Goal: Task Accomplishment & Management: Use online tool/utility

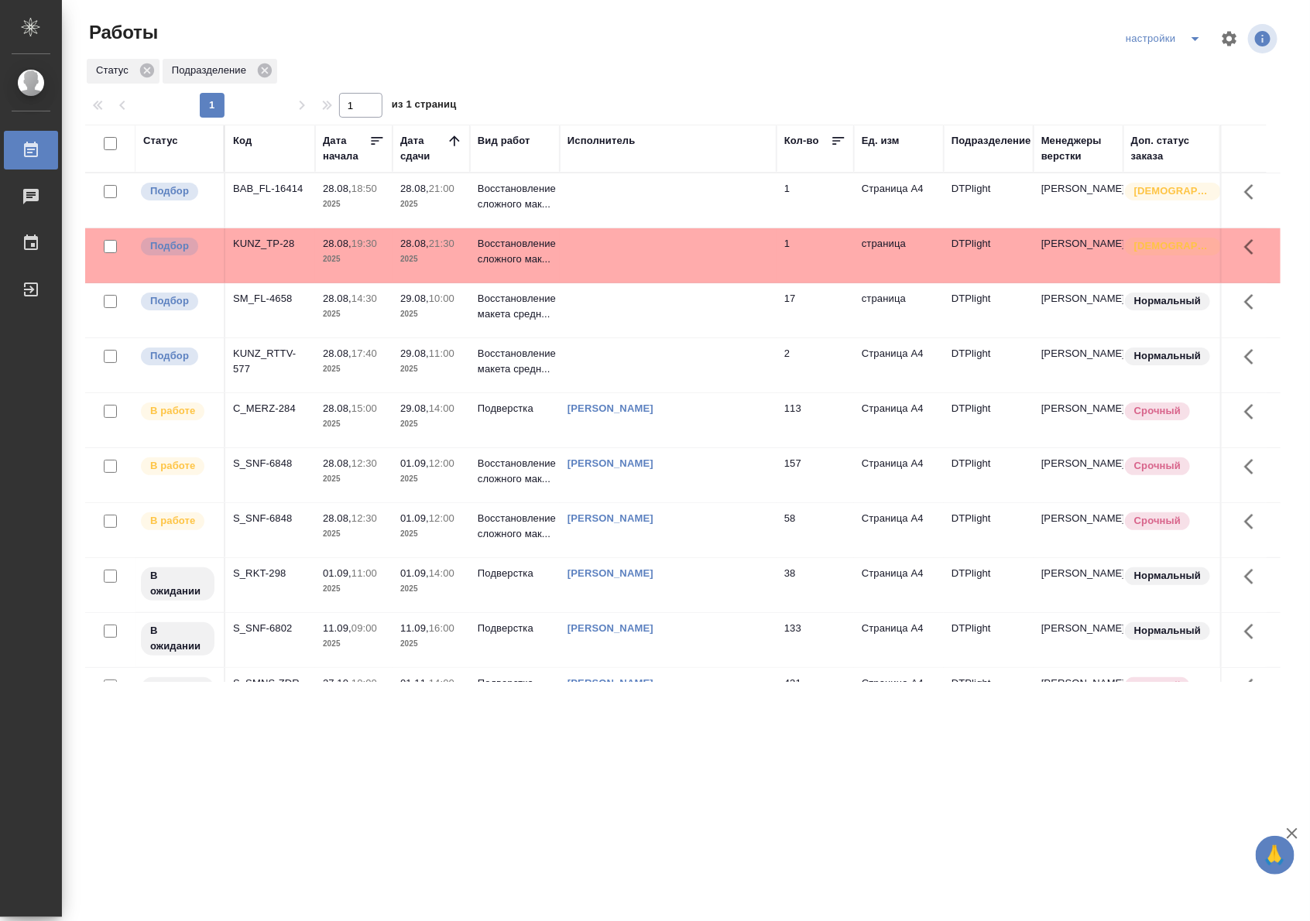
click at [461, 424] on p "2025" at bounding box center [431, 424] width 62 height 15
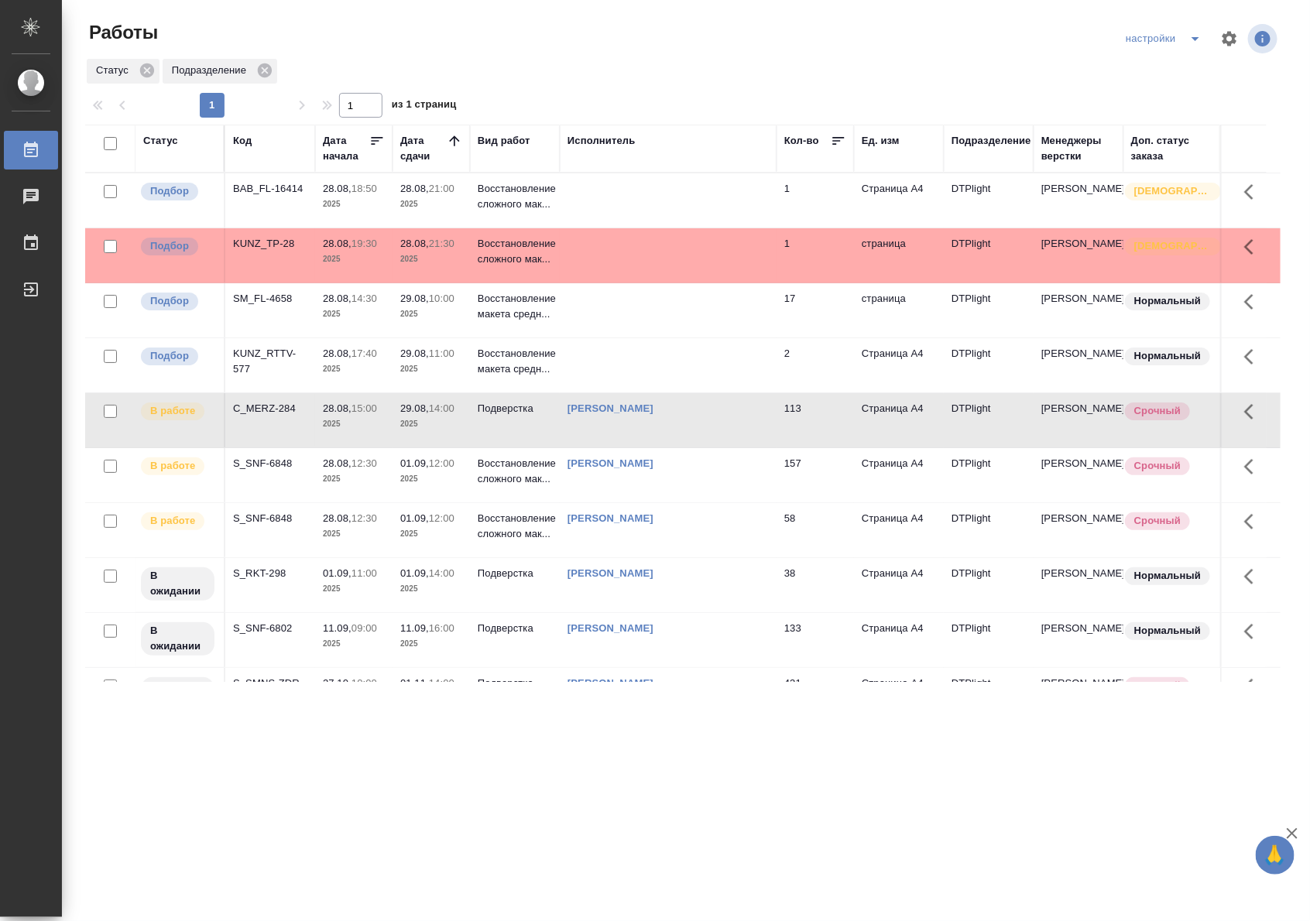
click at [461, 424] on p "2025" at bounding box center [431, 424] width 62 height 15
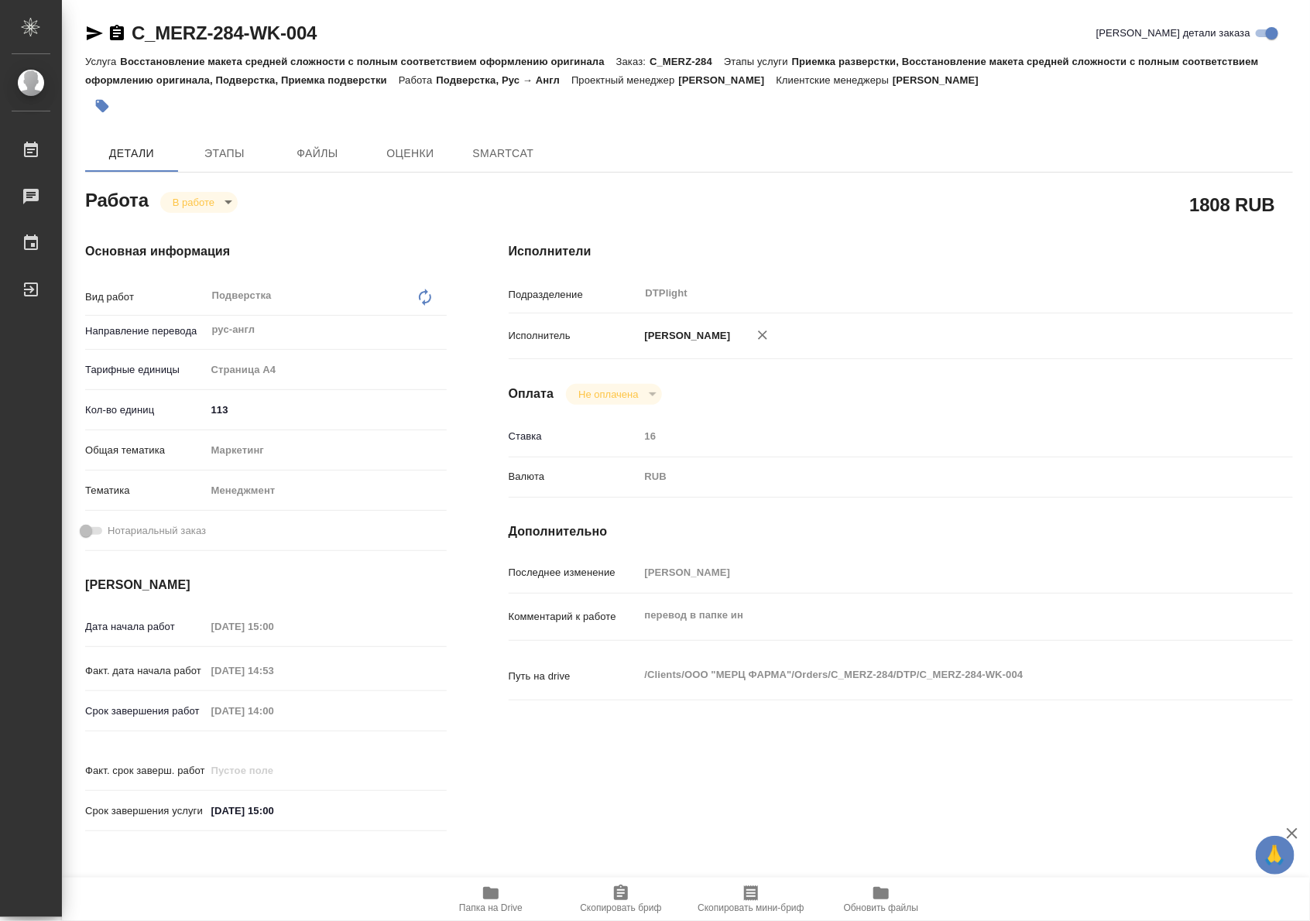
type textarea "x"
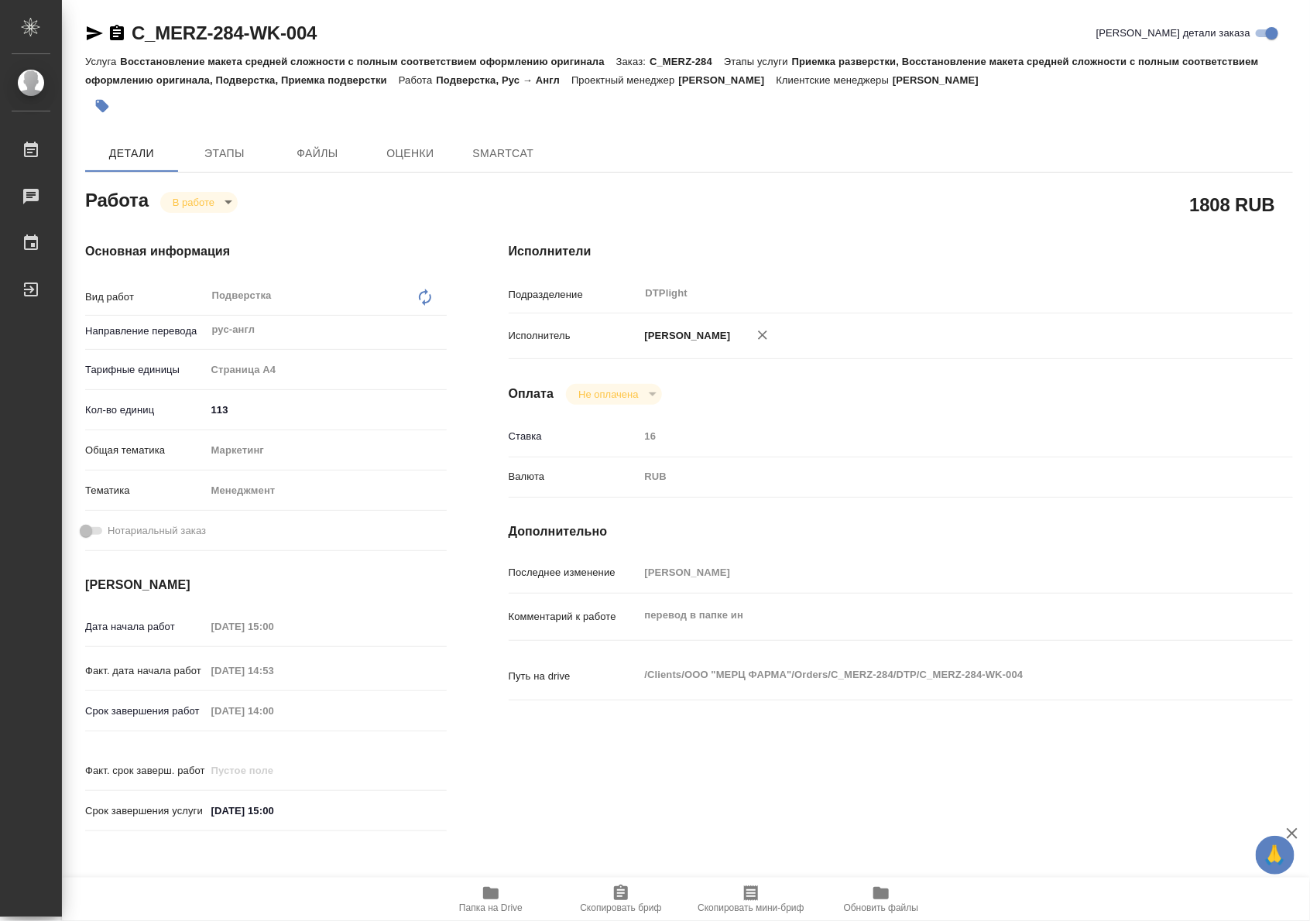
type textarea "x"
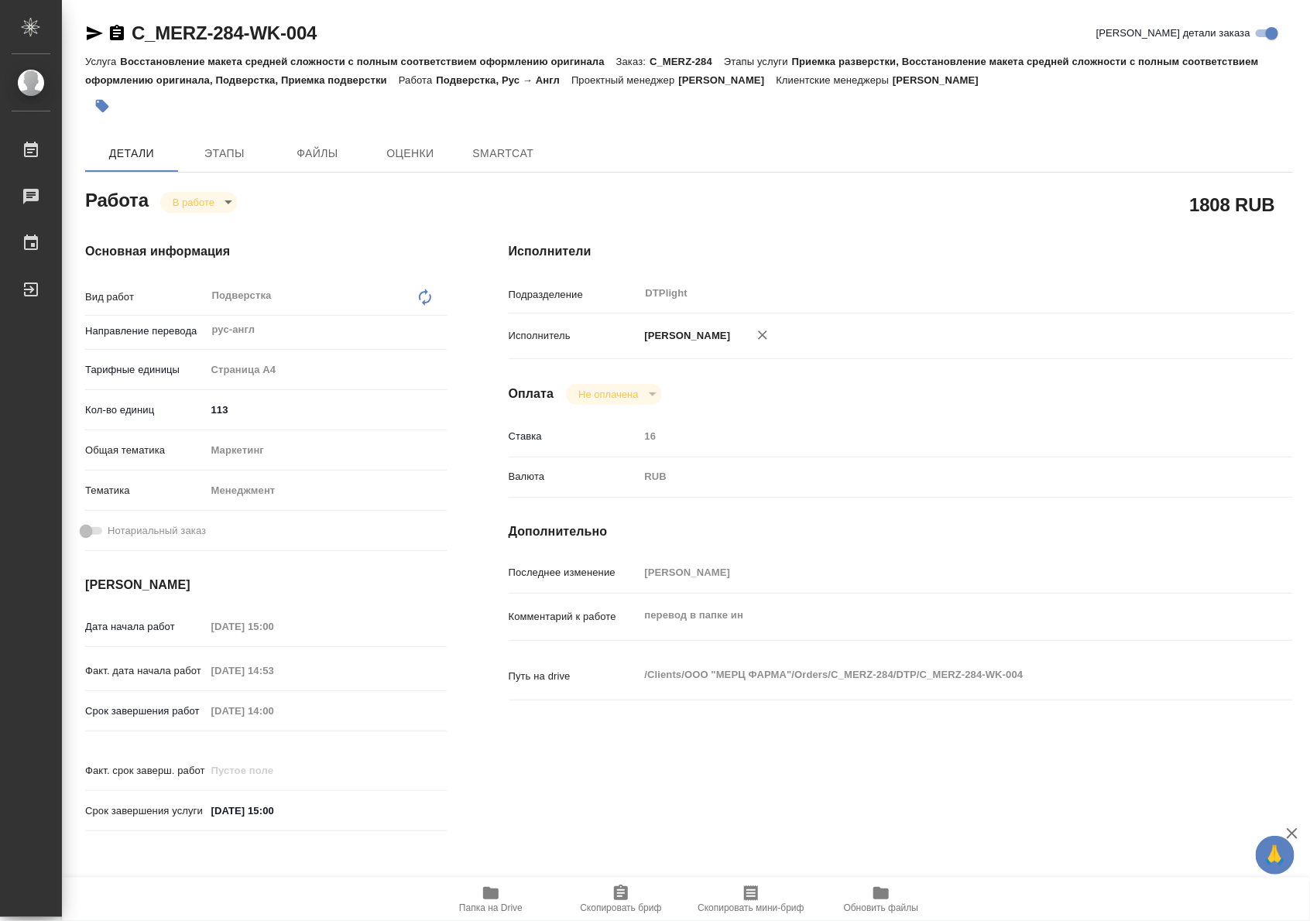
type textarea "x"
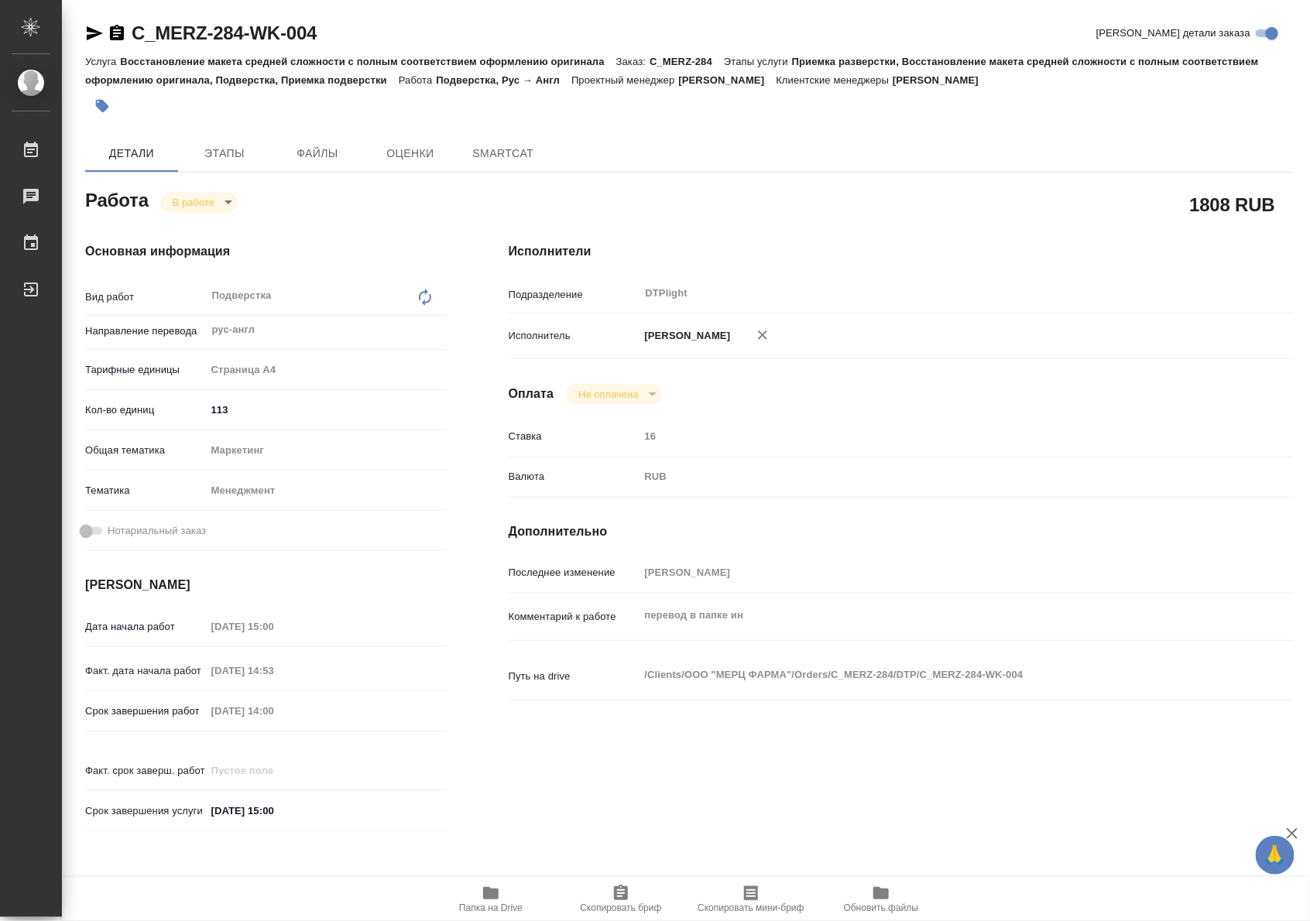
type textarea "x"
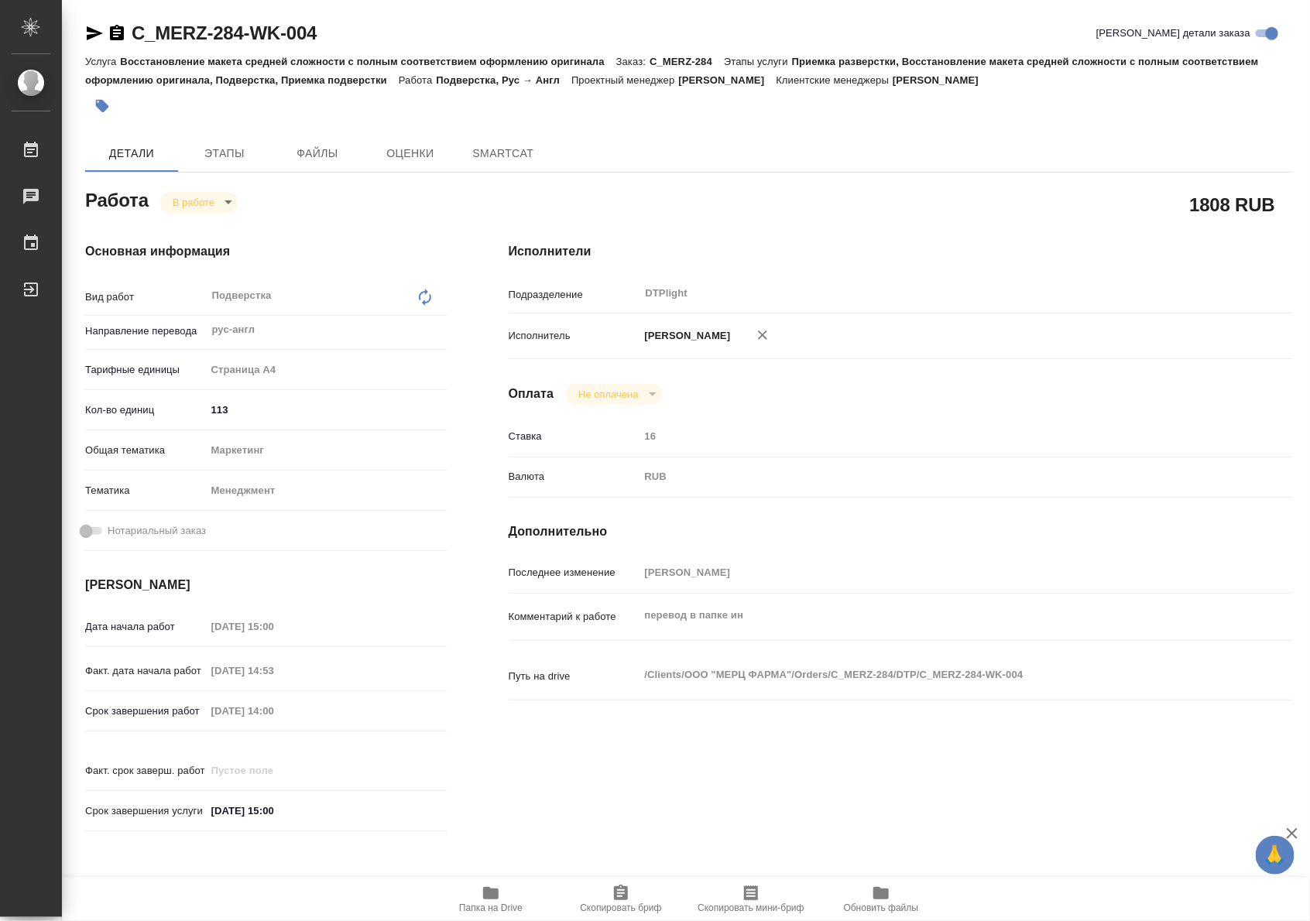
type textarea "x"
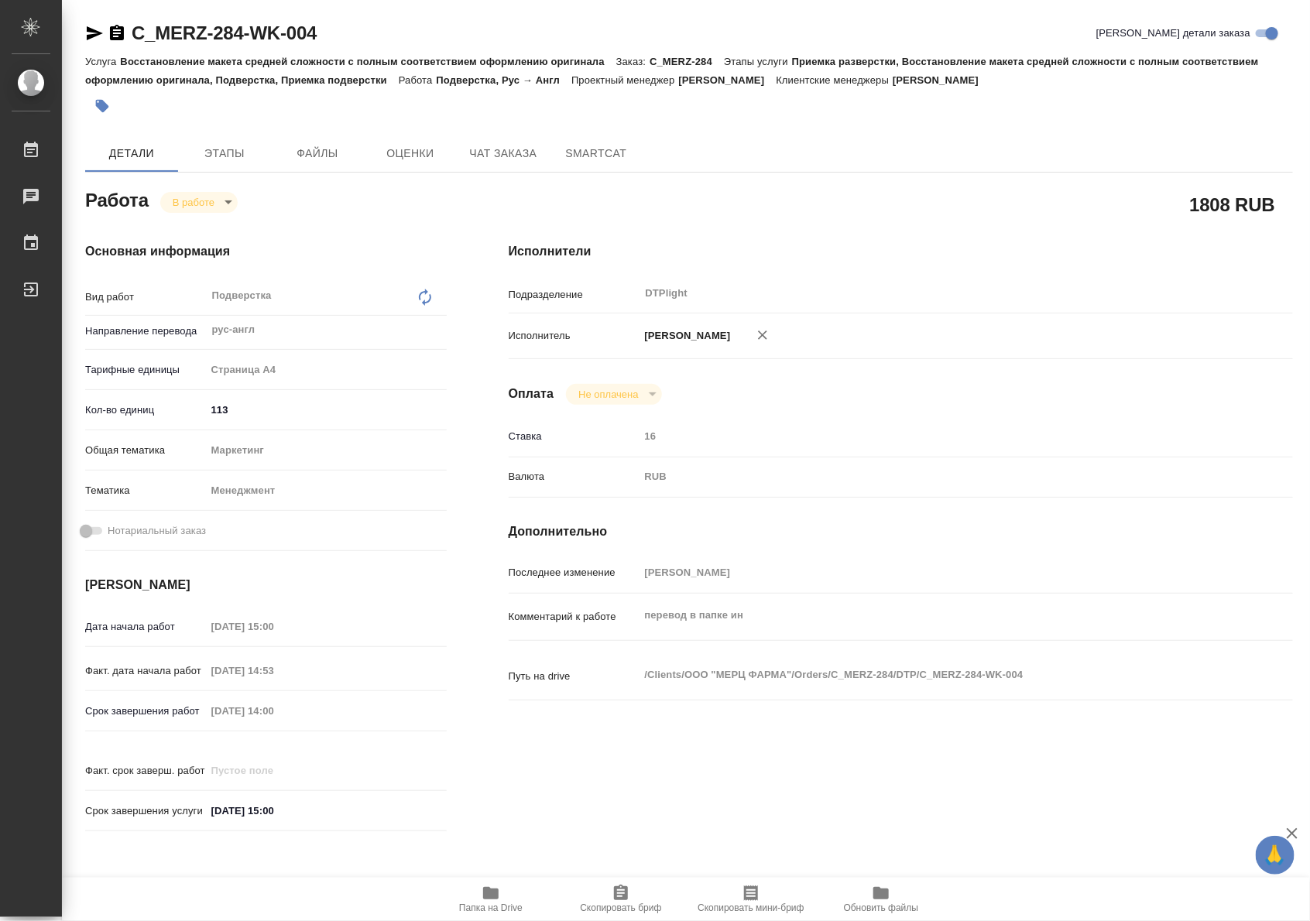
type textarea "x"
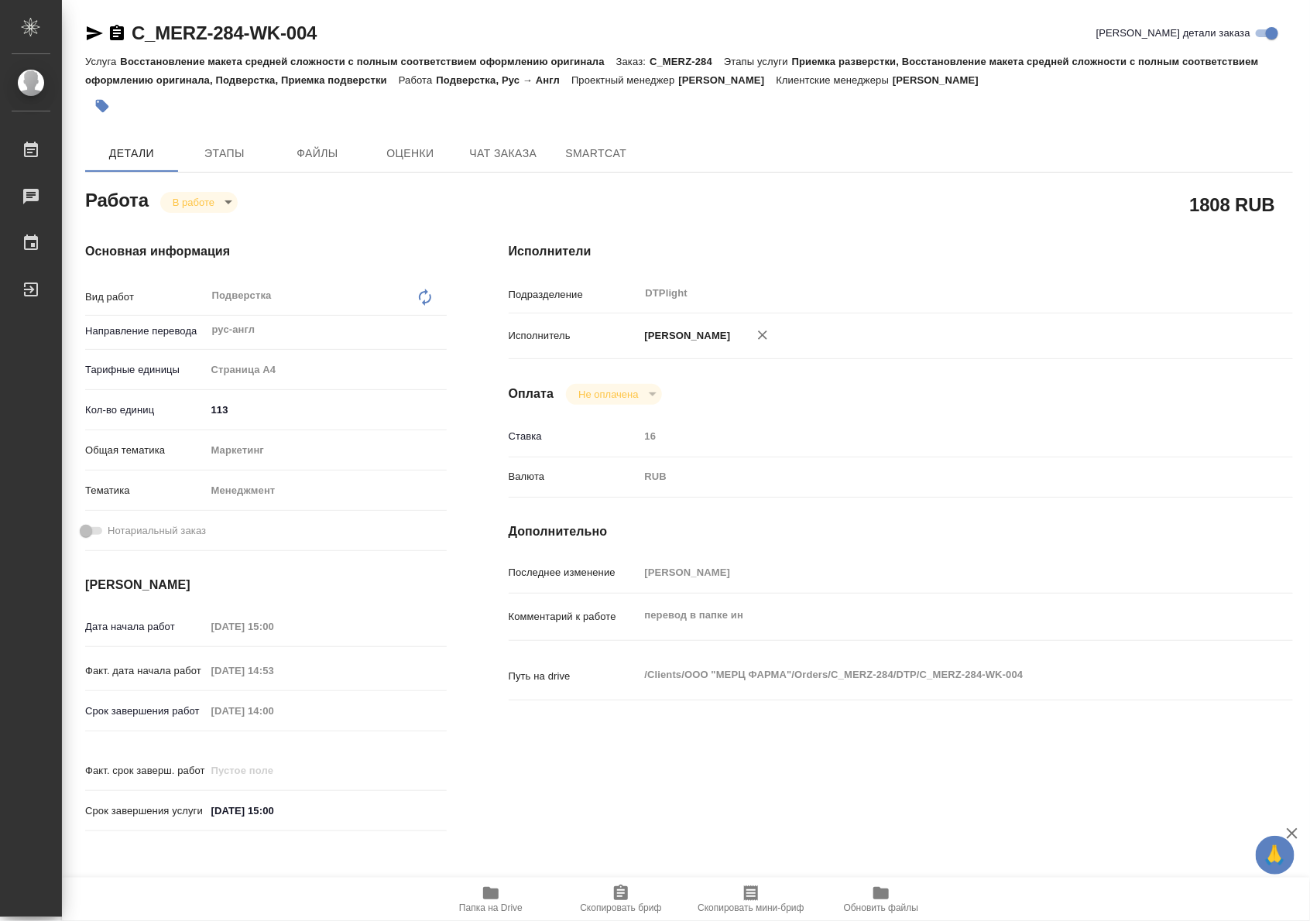
type textarea "x"
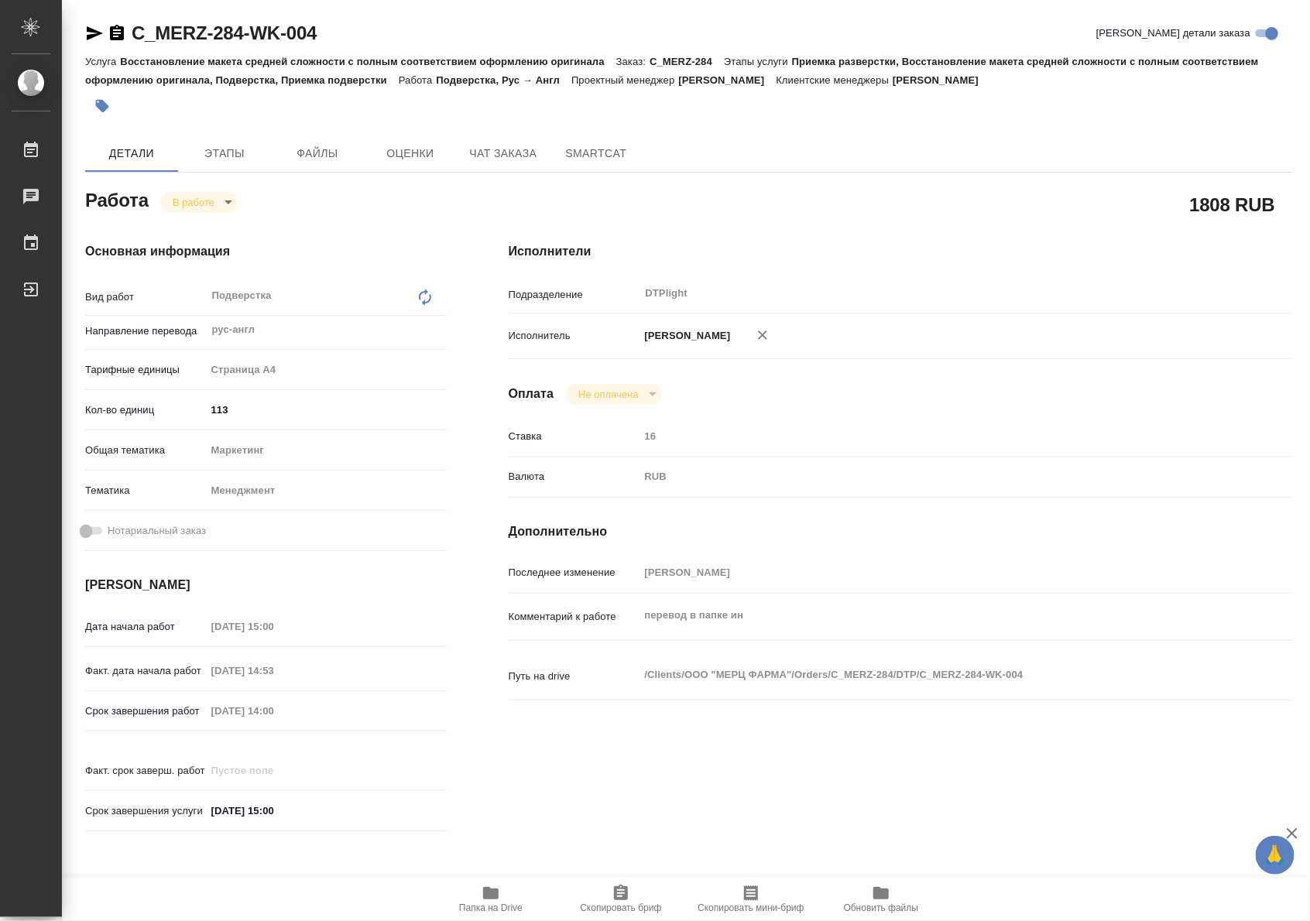
click at [504, 903] on span "Папка на Drive" at bounding box center [490, 908] width 63 height 11
click at [476, 144] on span "Чат заказа" at bounding box center [503, 153] width 74 height 19
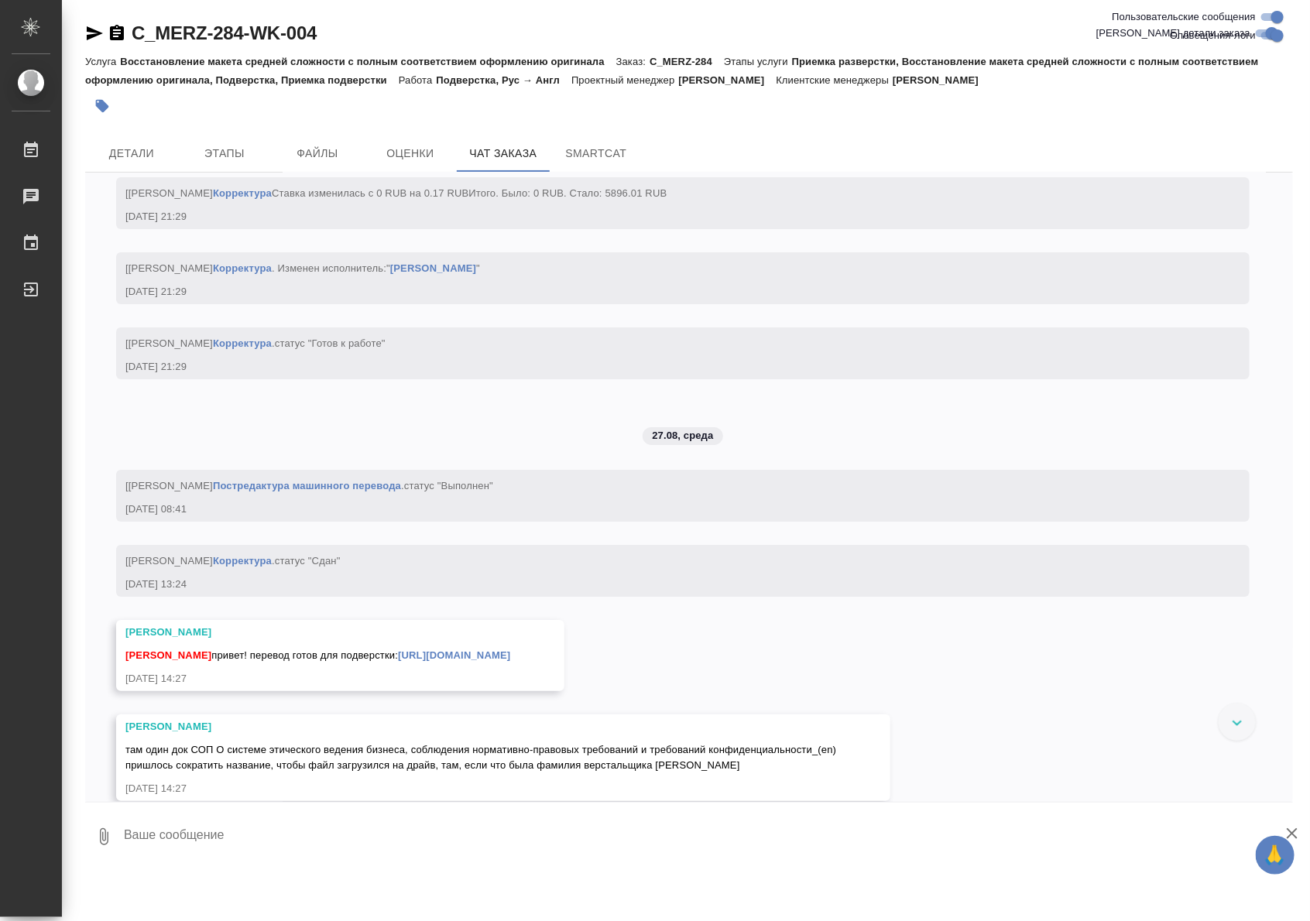
scroll to position [4272, 0]
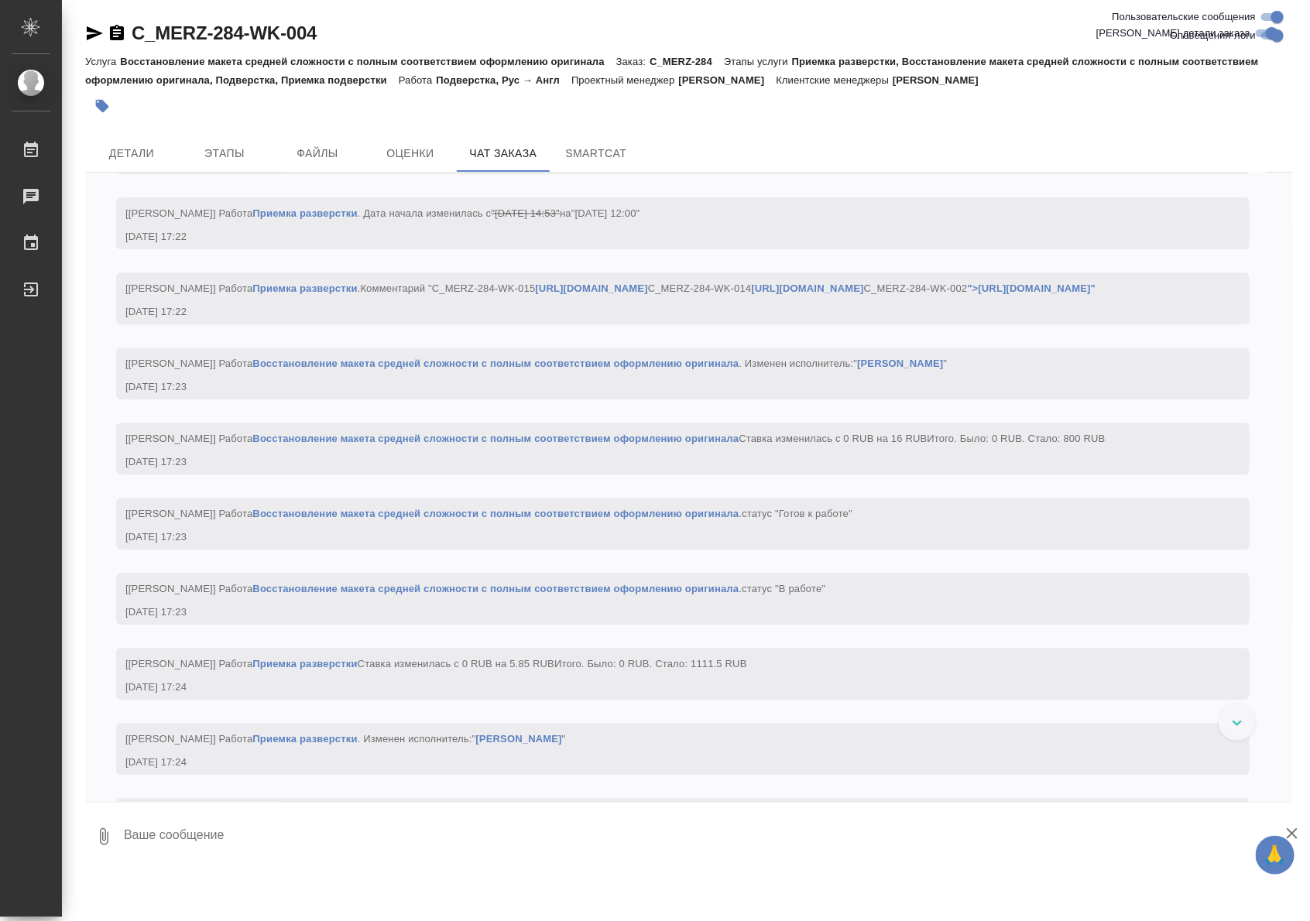
click at [602, 369] on link "Восстановление макета средней сложности с полным соответствием оформлению ориги…" at bounding box center [495, 364] width 486 height 12
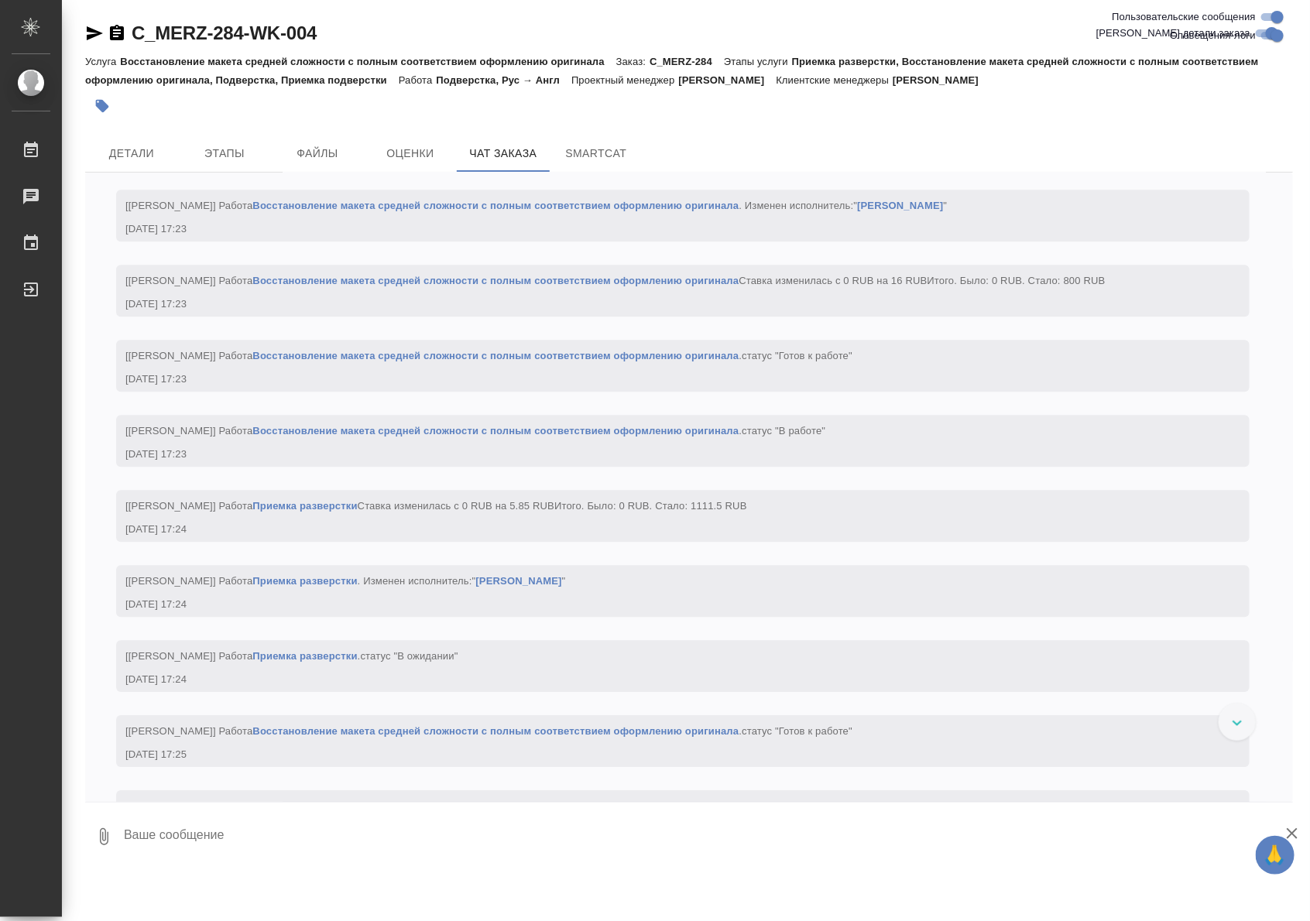
scroll to position [4497, 0]
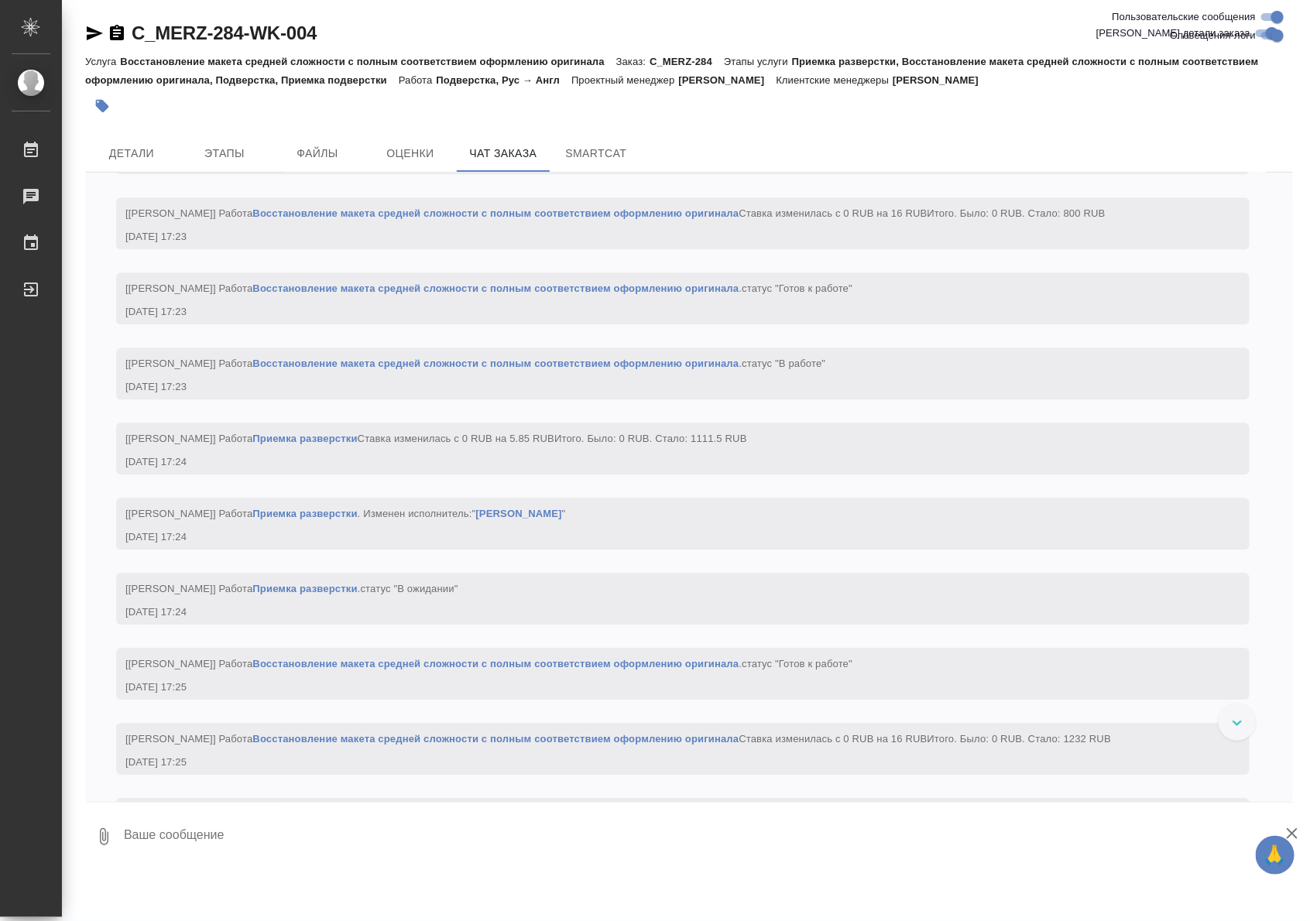
click at [643, 369] on link "Восстановление макета средней сложности с полным соответствием оформлению ориги…" at bounding box center [495, 364] width 486 height 12
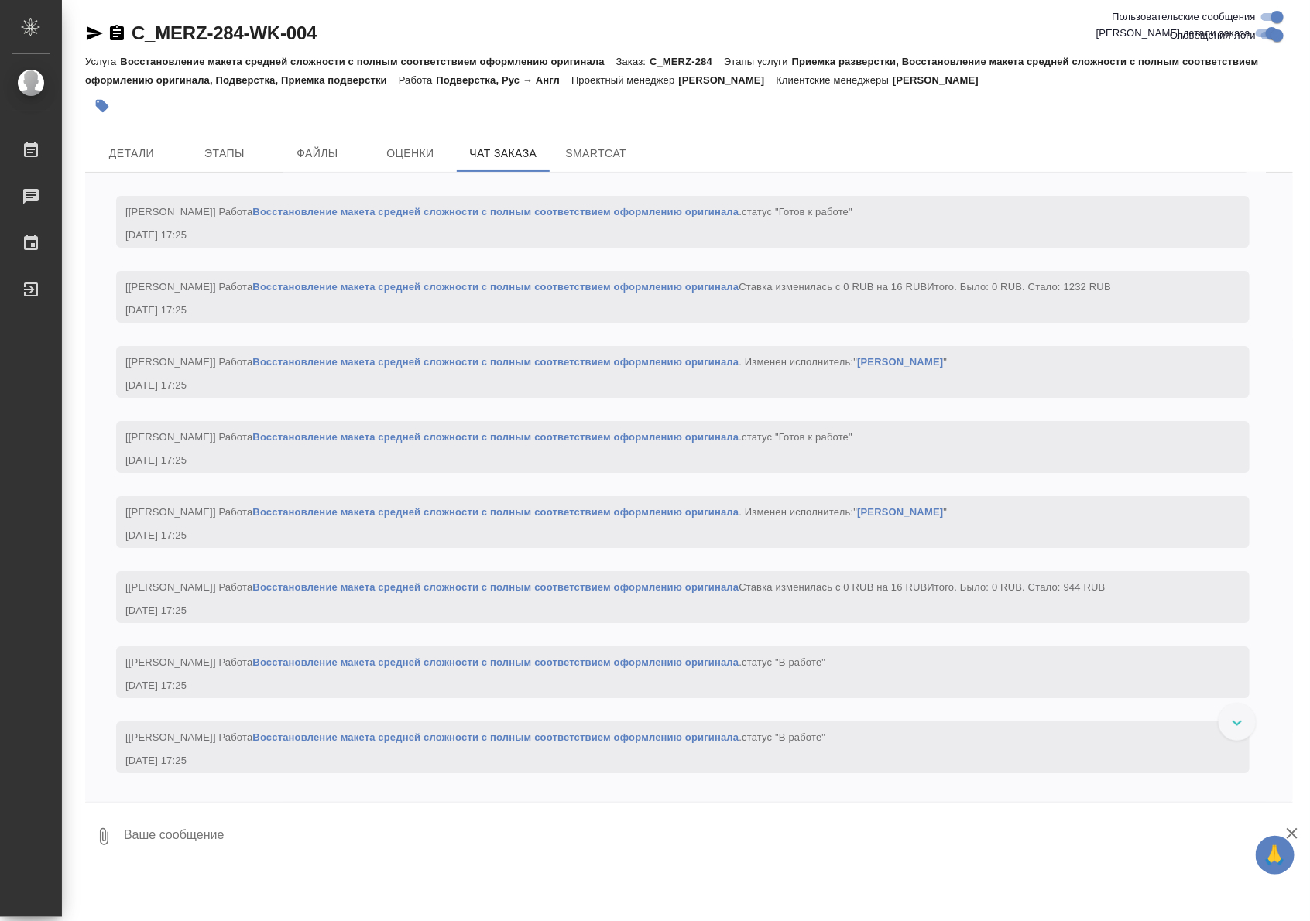
click at [645, 443] on link "Восстановление макета средней сложности с полным соответствием оформлению ориги…" at bounding box center [495, 437] width 486 height 12
click at [152, 147] on span "Детали" at bounding box center [131, 153] width 74 height 19
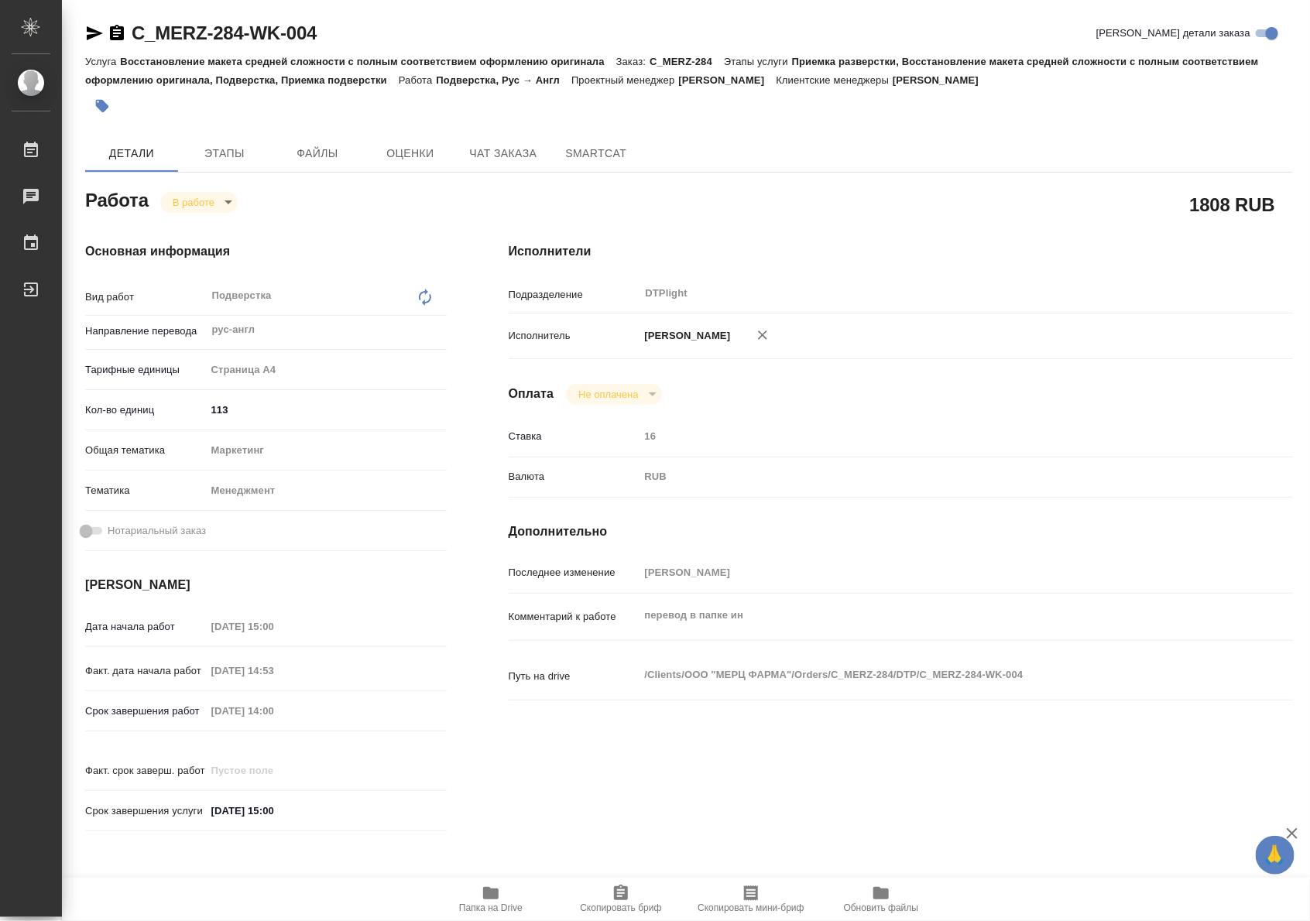
type textarea "x"
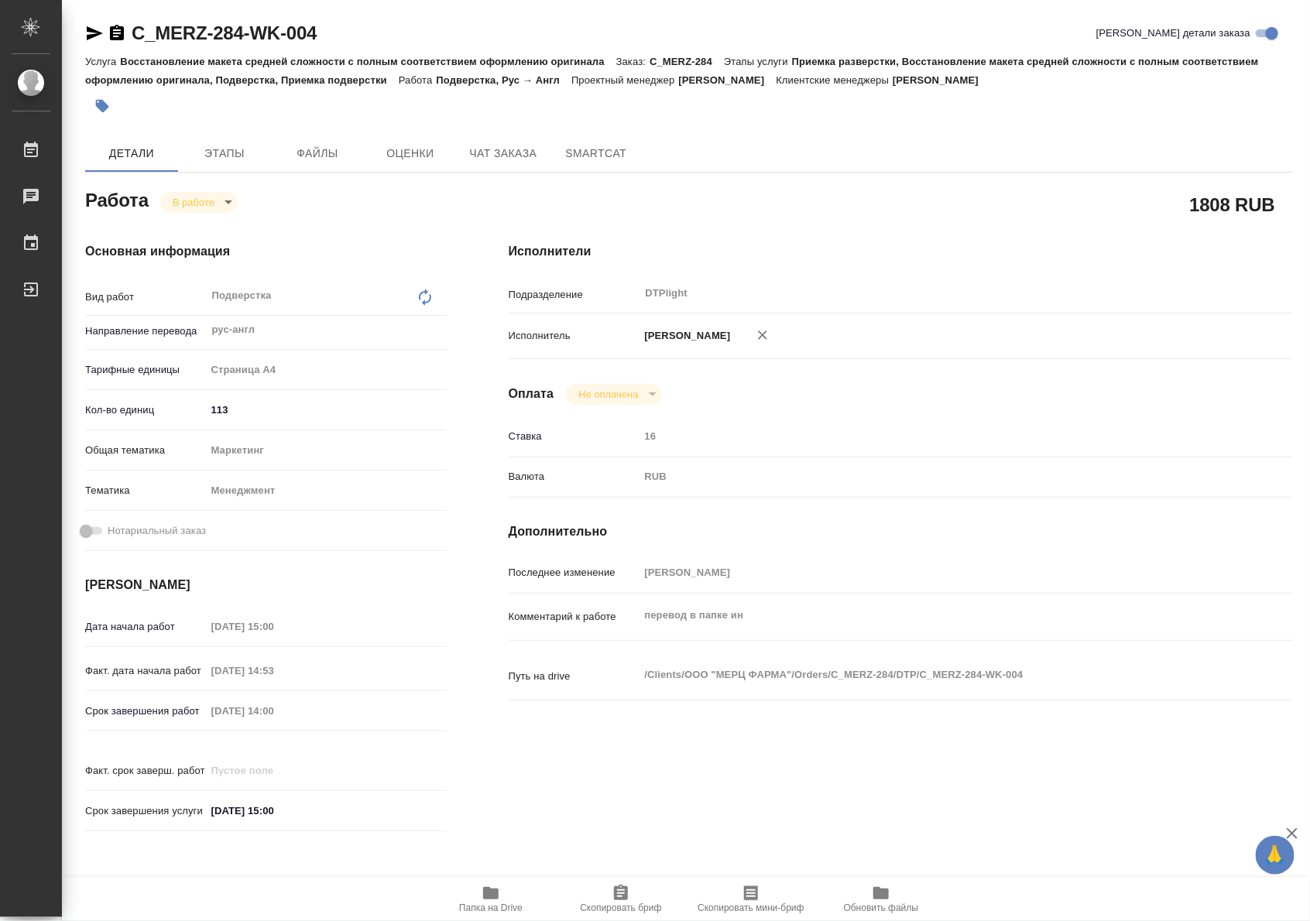
type textarea "x"
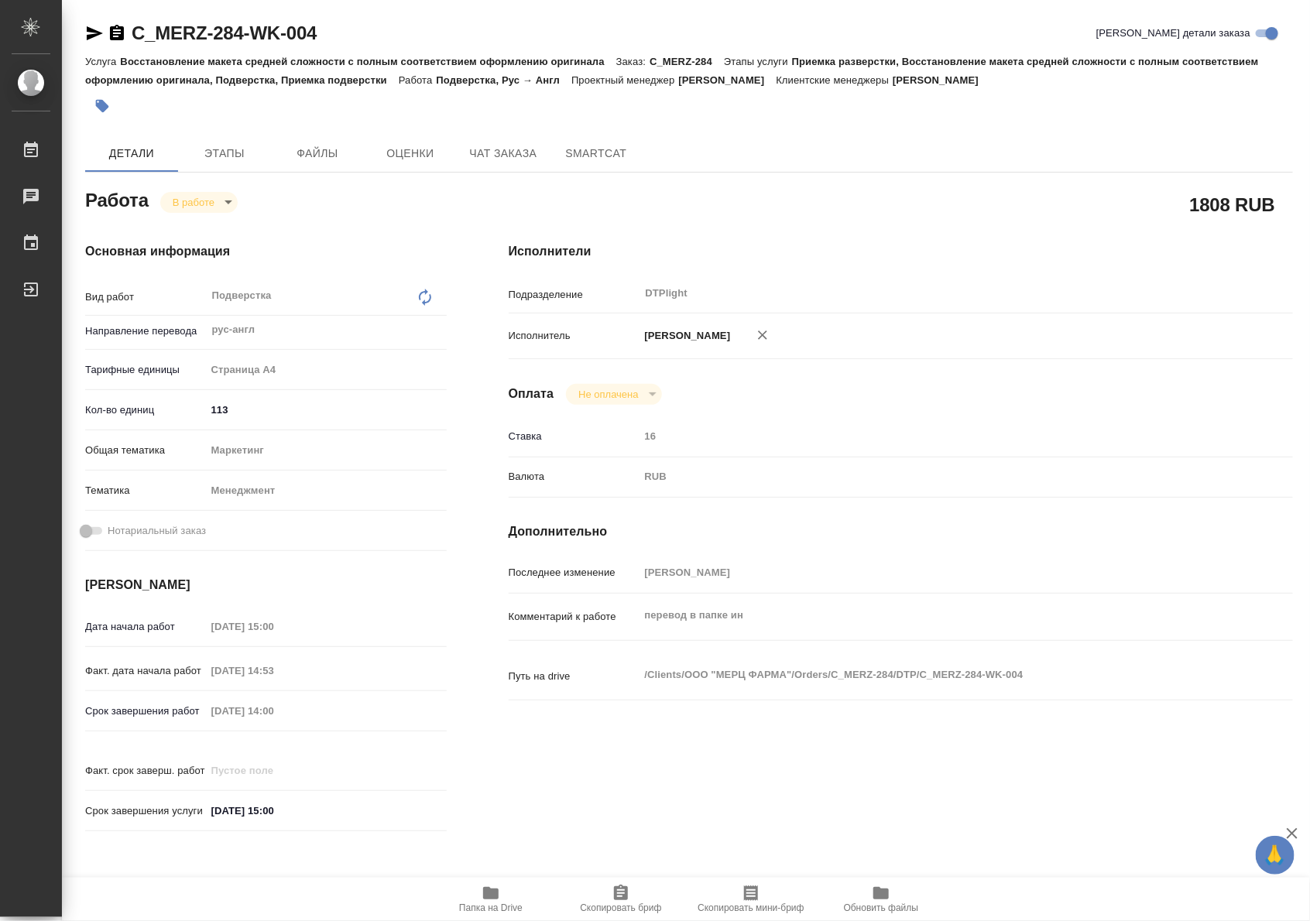
click at [496, 899] on icon "button" at bounding box center [490, 893] width 15 height 12
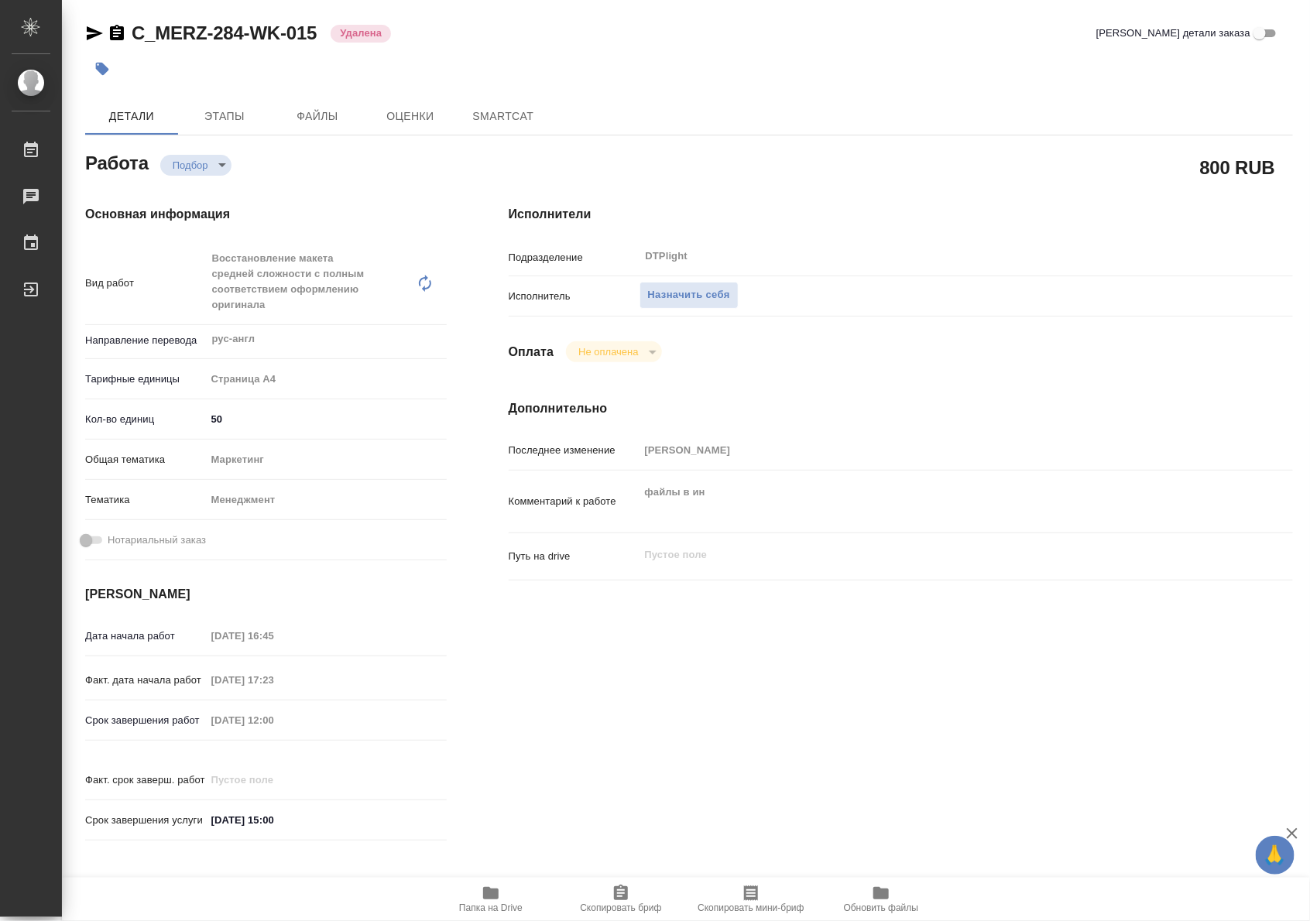
type textarea "x"
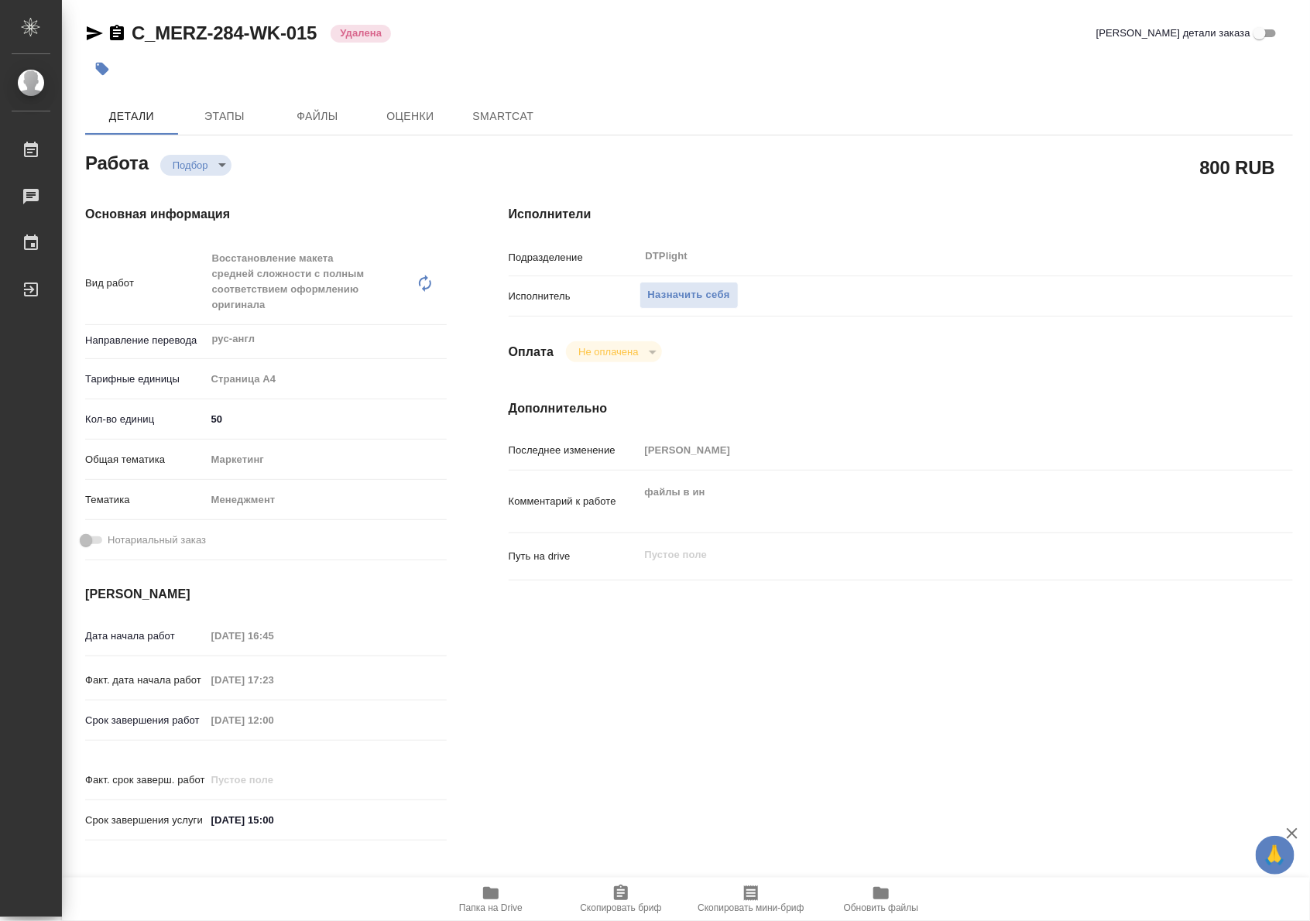
type textarea "x"
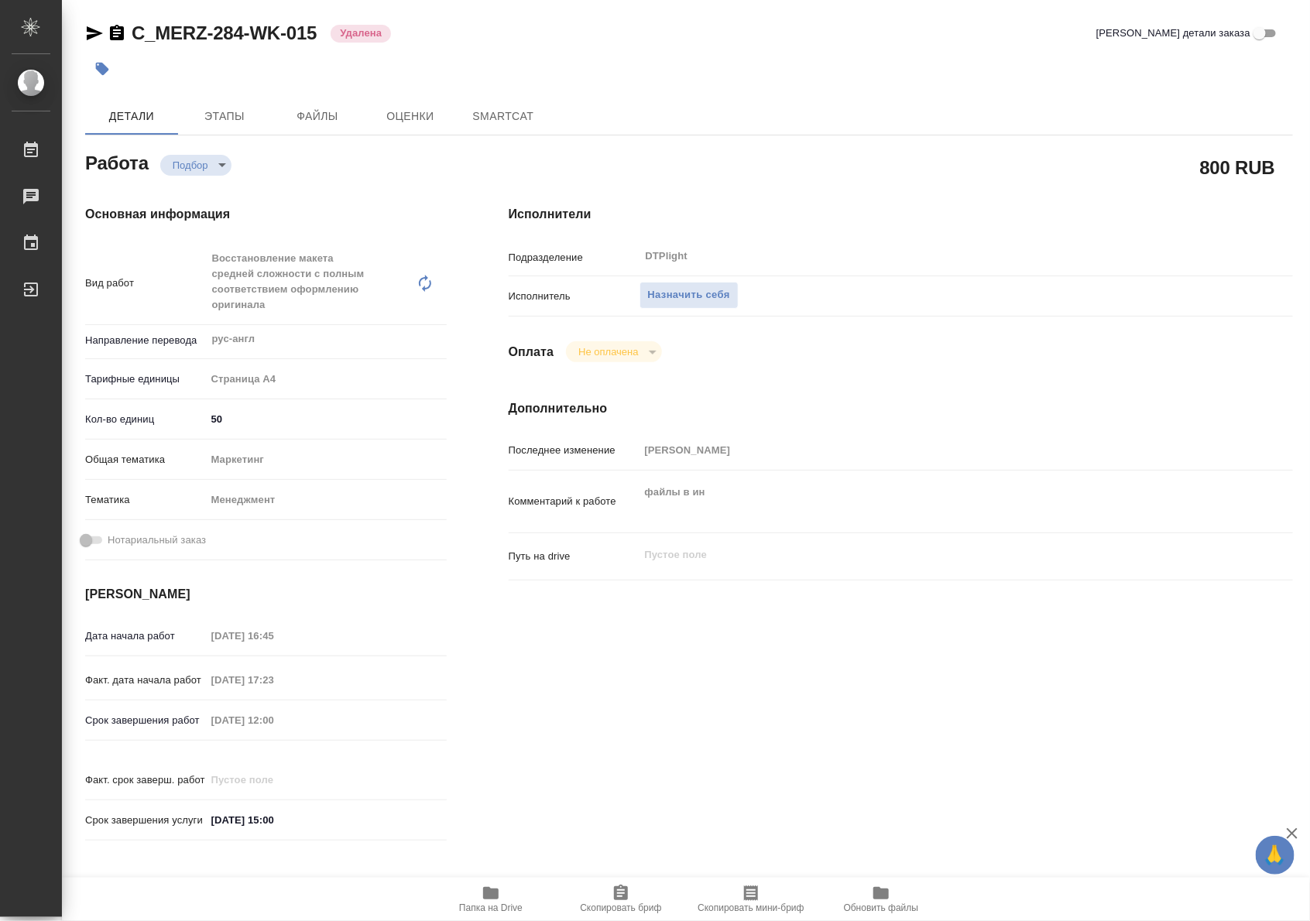
type textarea "x"
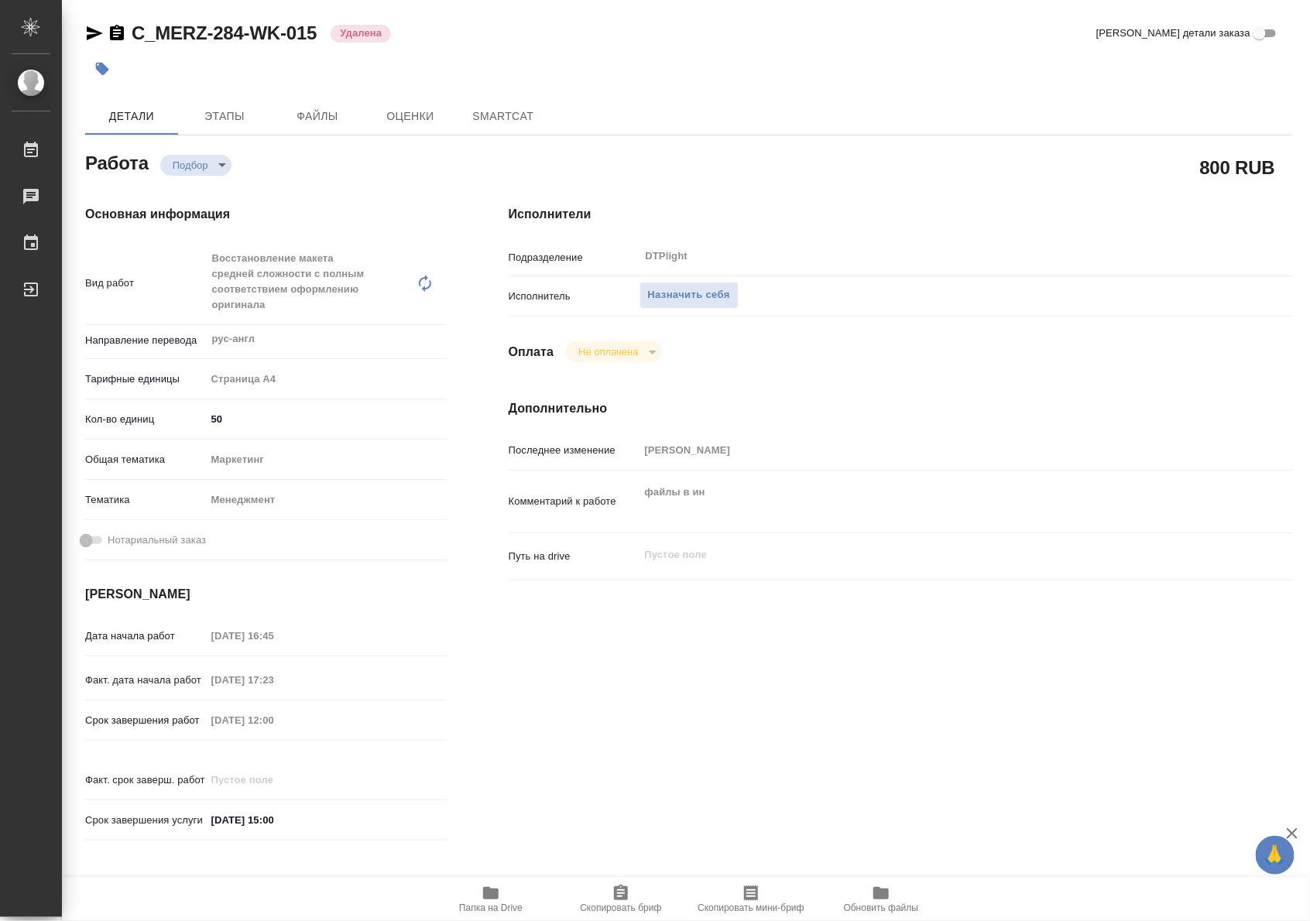
type textarea "x"
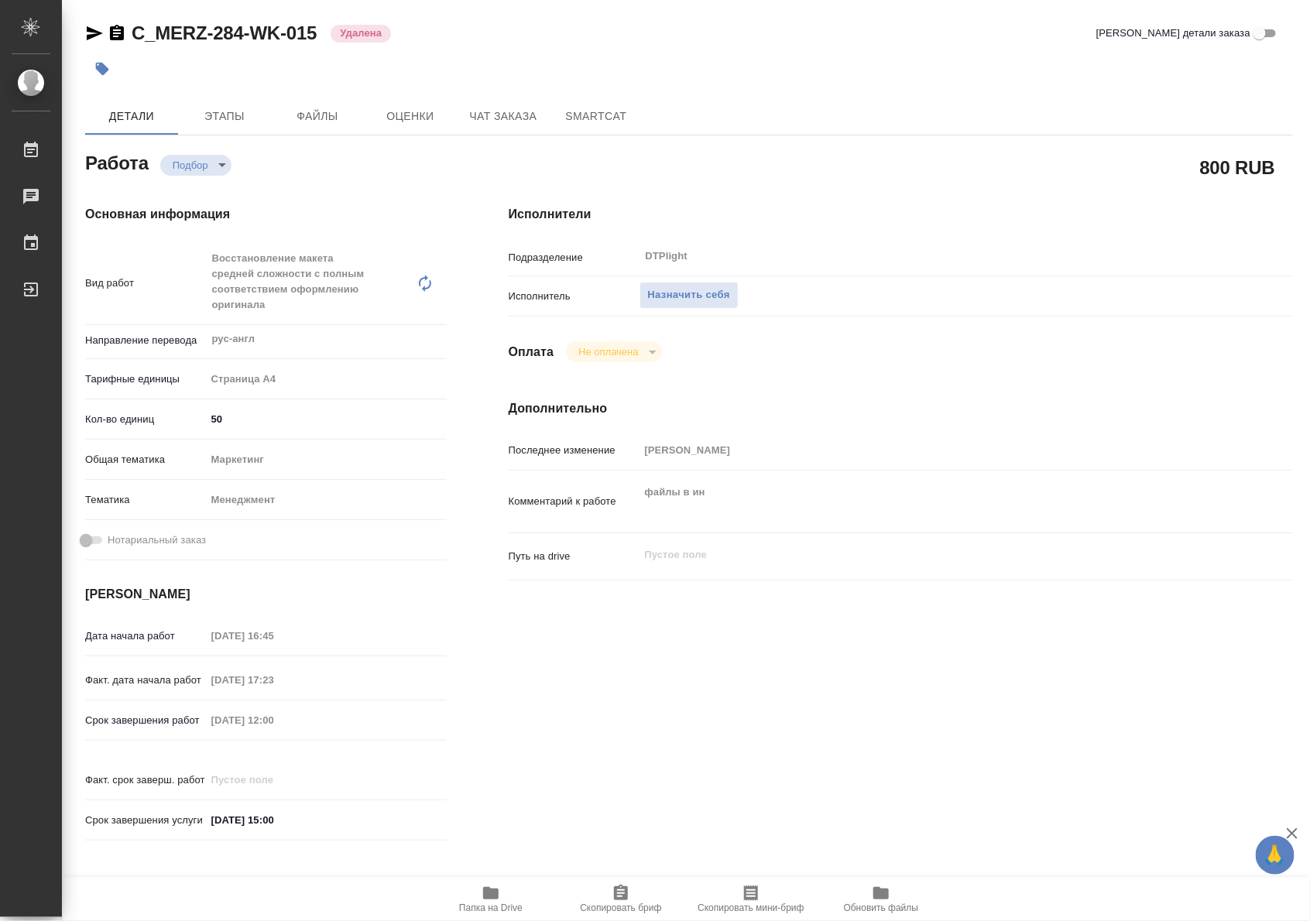
type textarea "x"
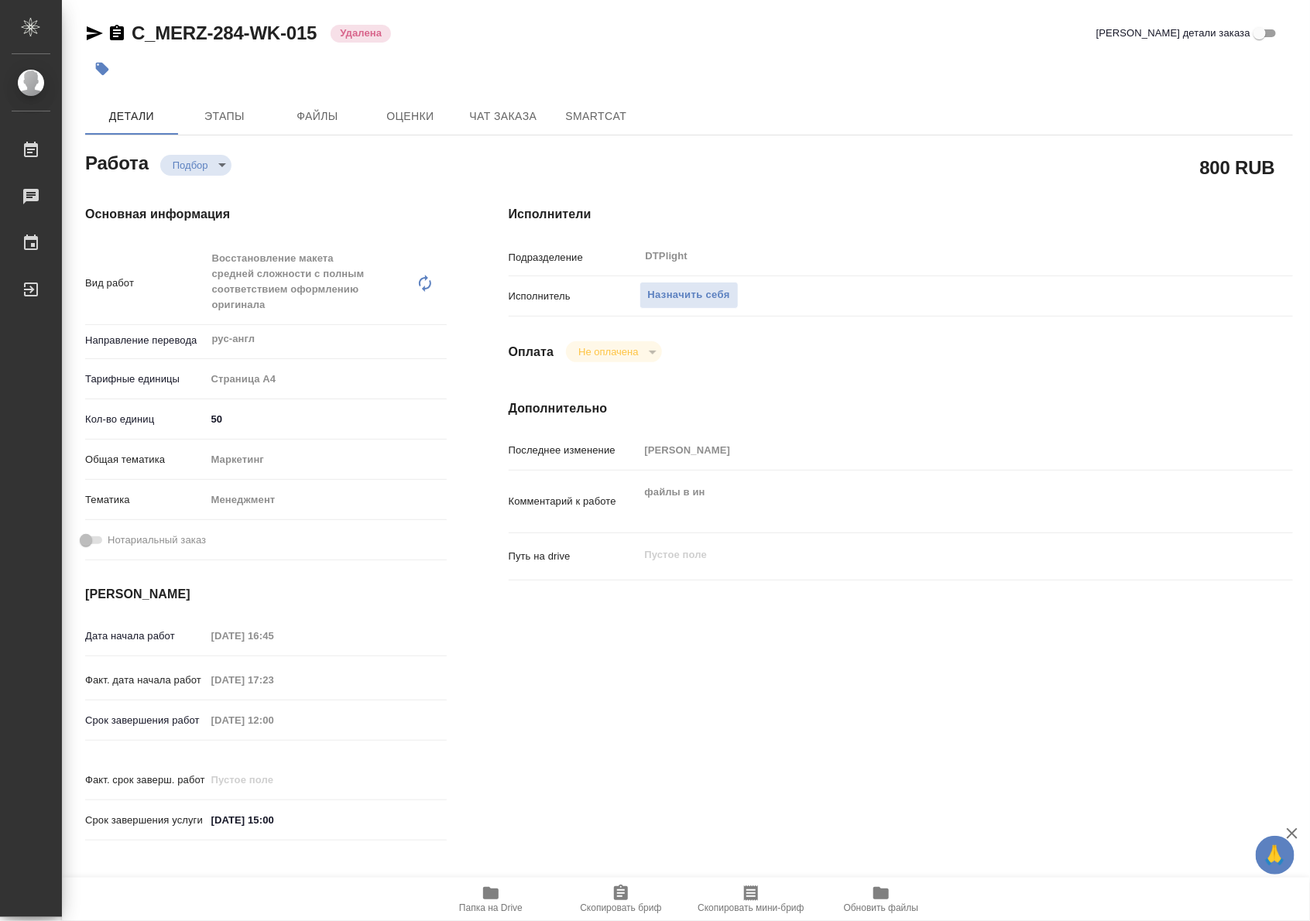
type textarea "x"
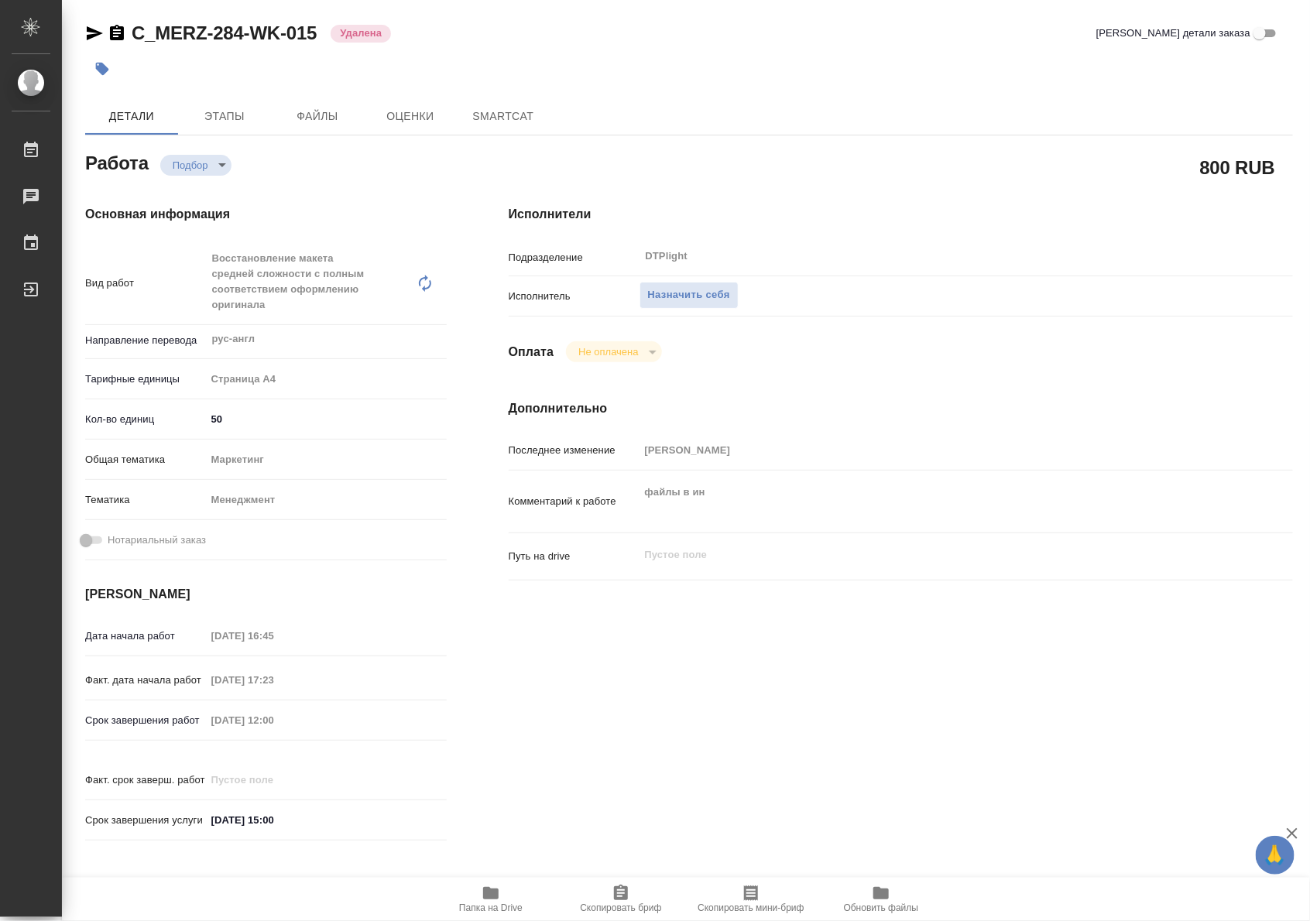
type textarea "x"
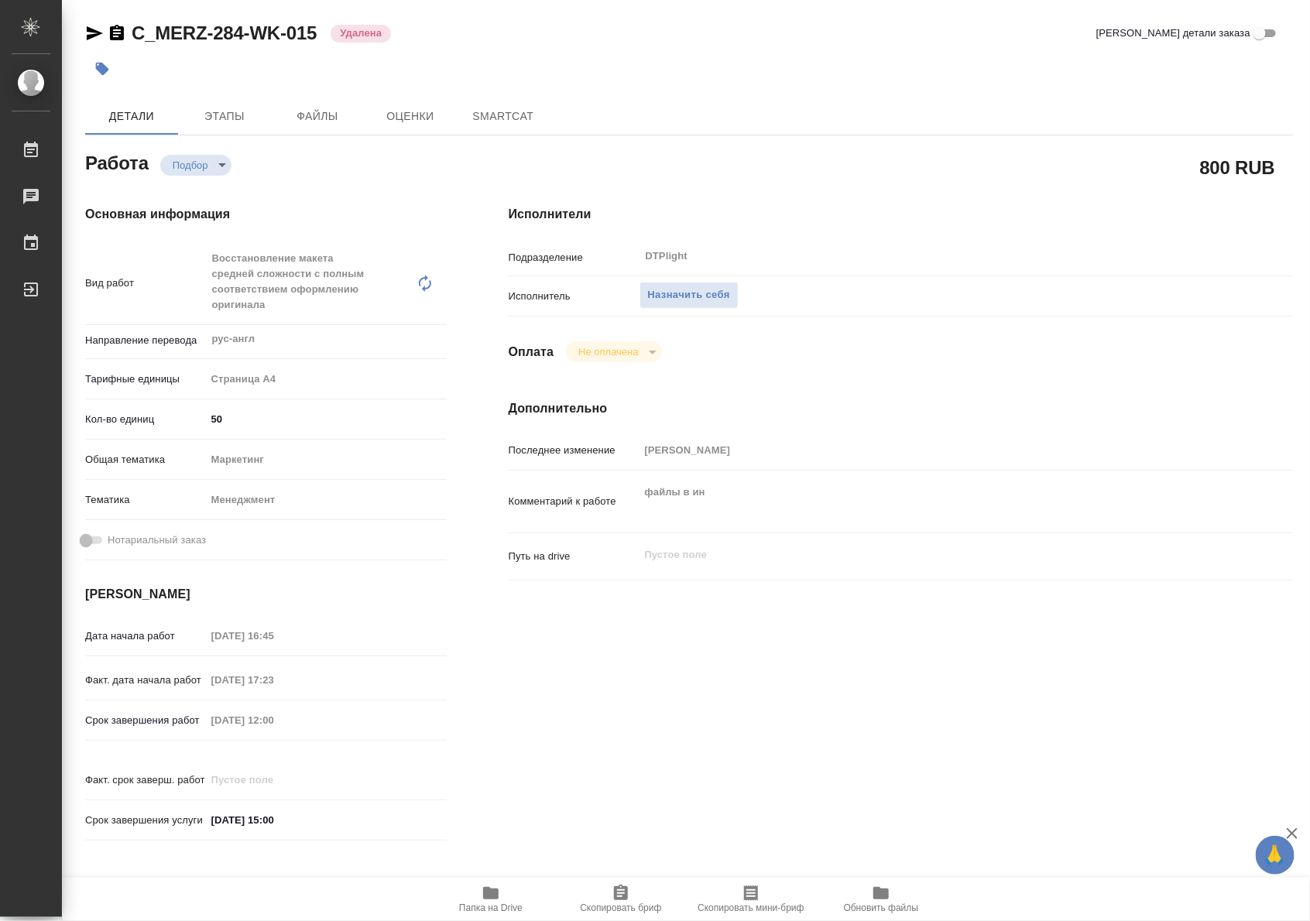
type textarea "x"
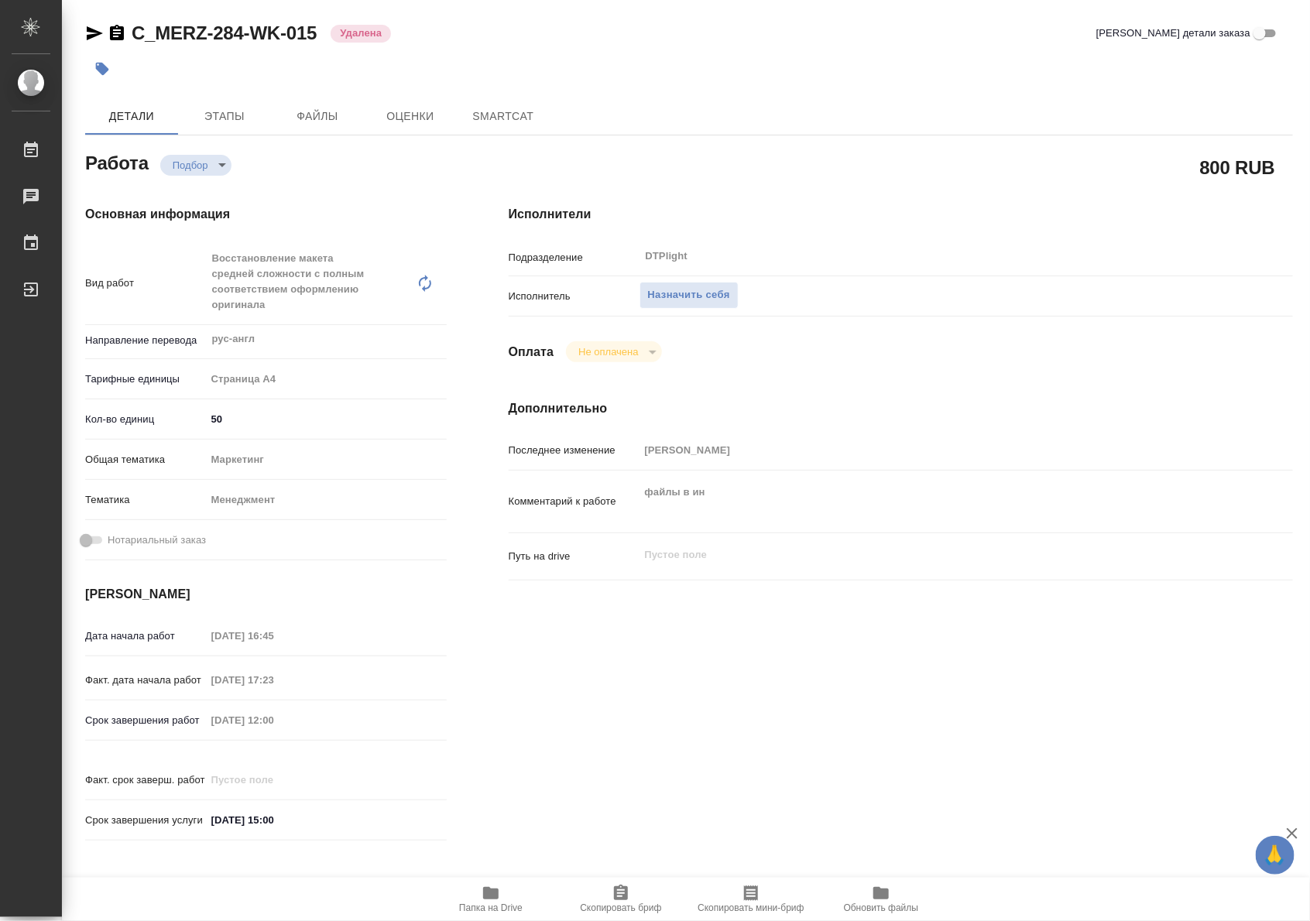
type textarea "x"
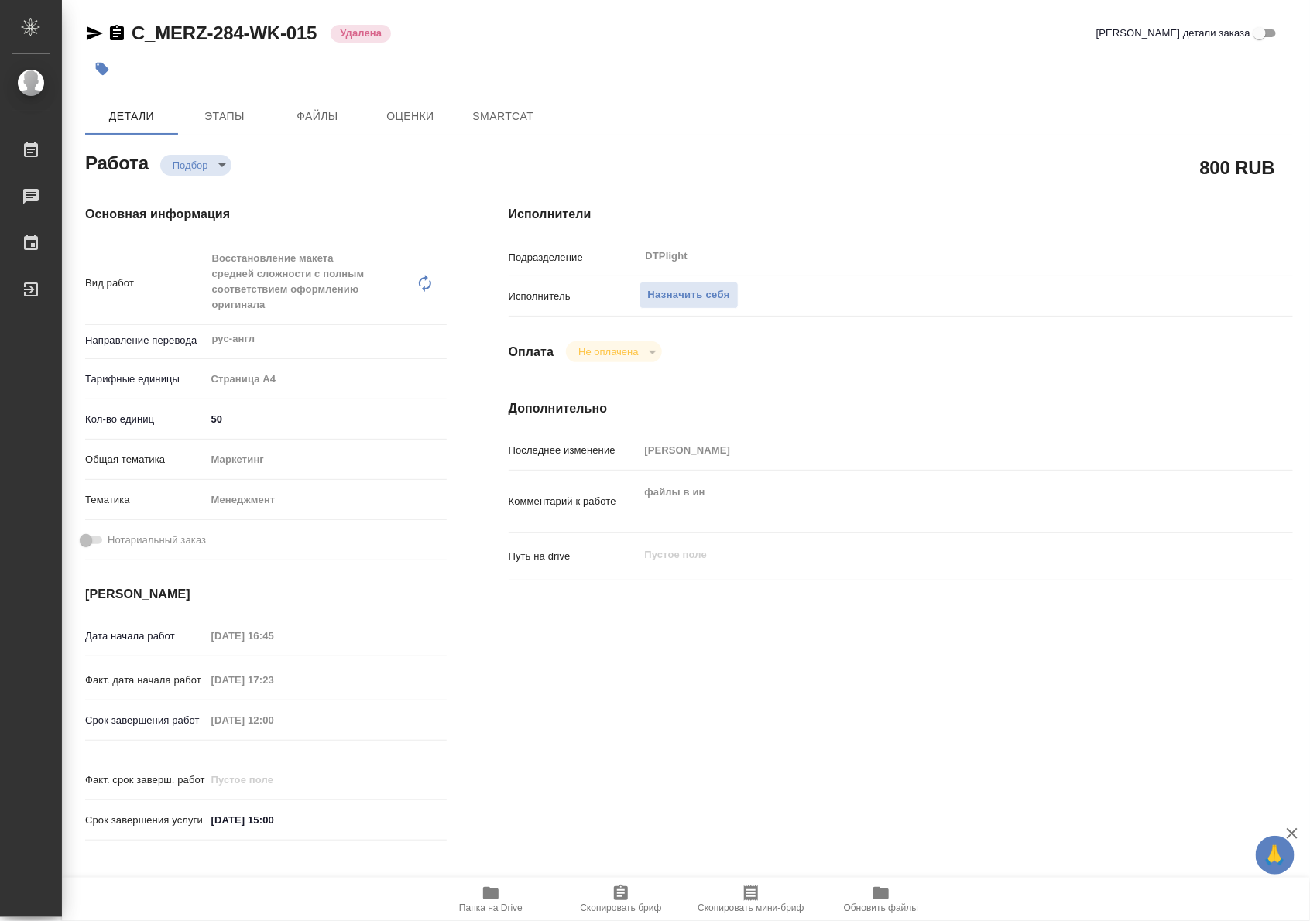
type textarea "x"
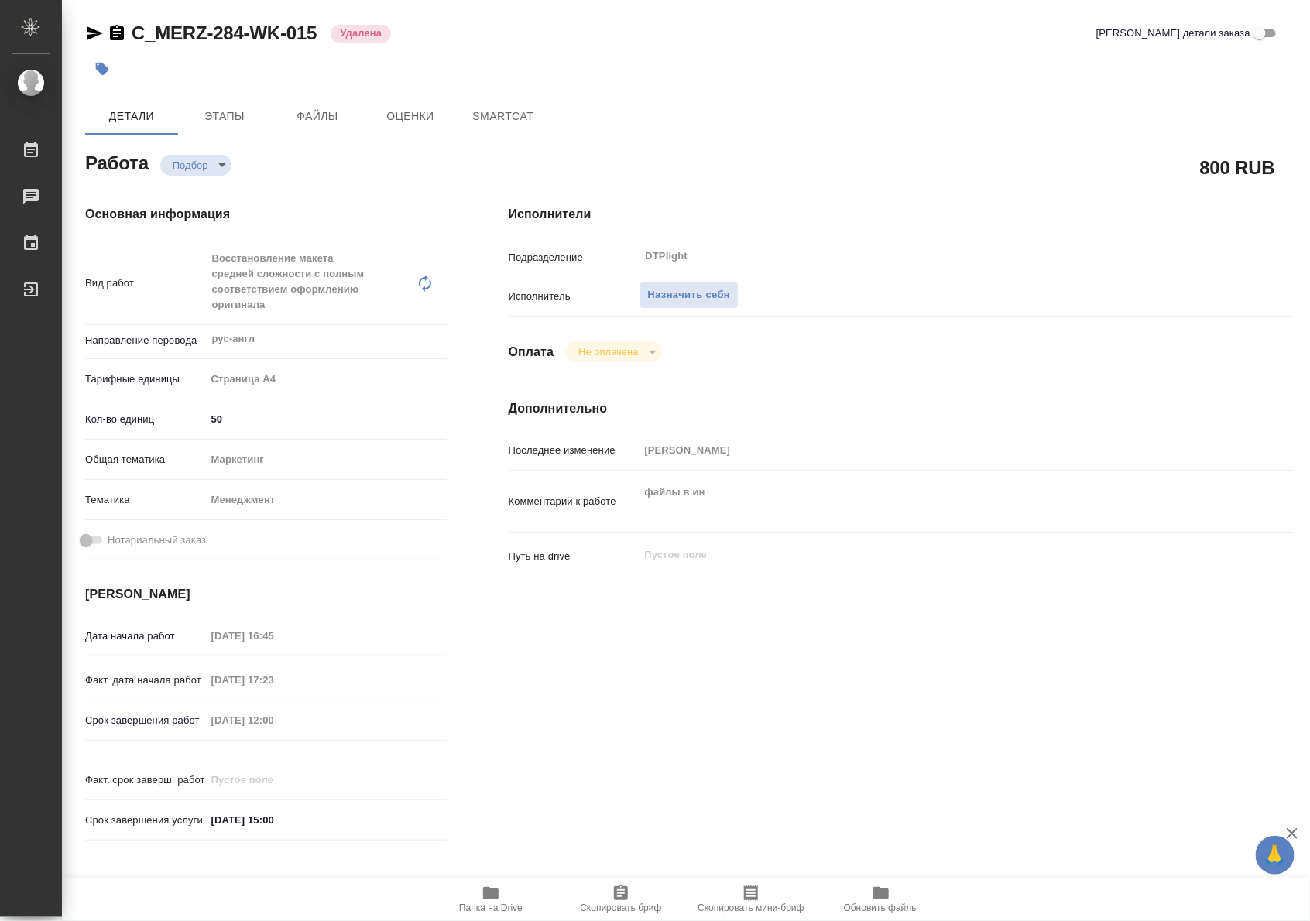
type textarea "x"
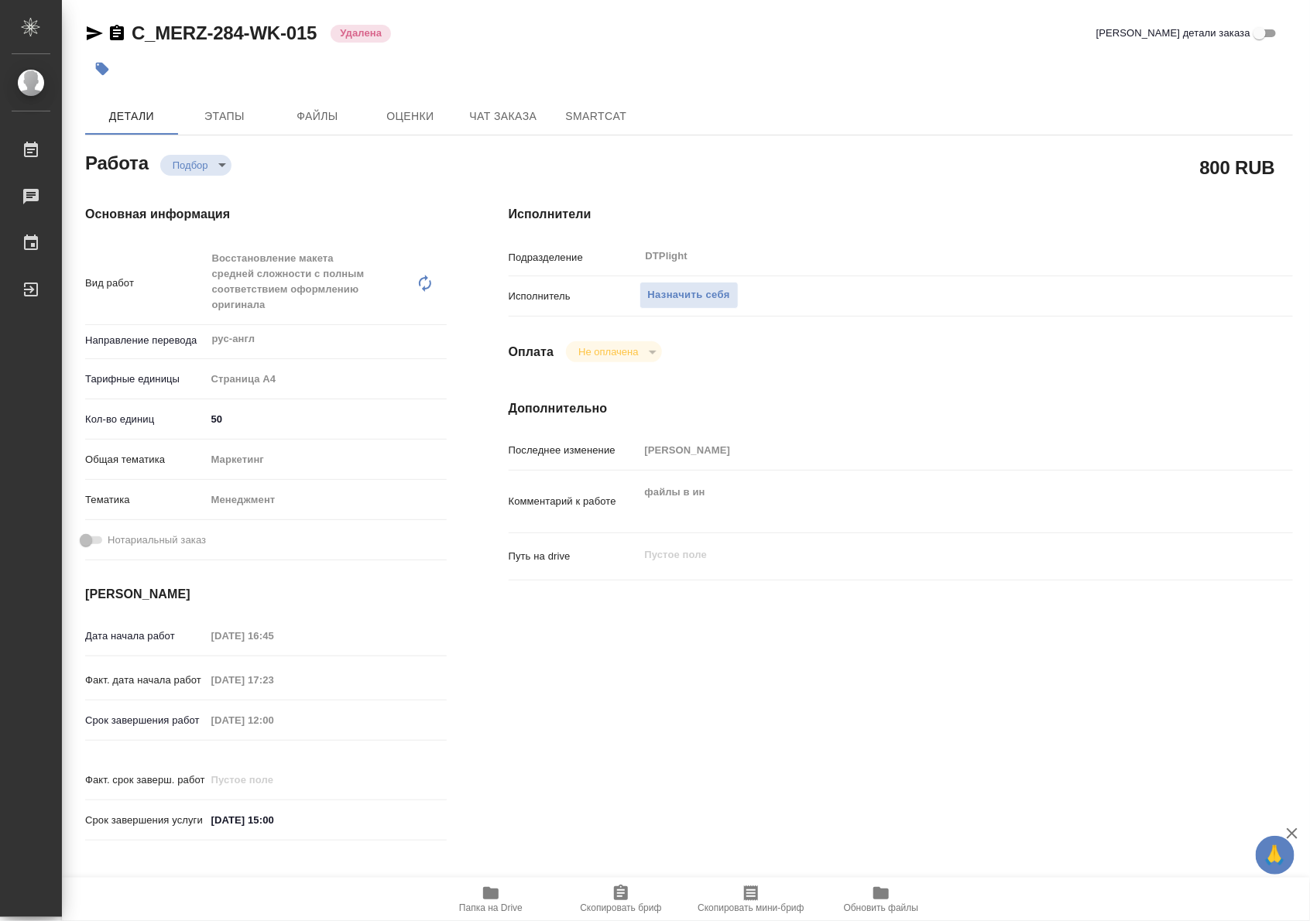
type textarea "x"
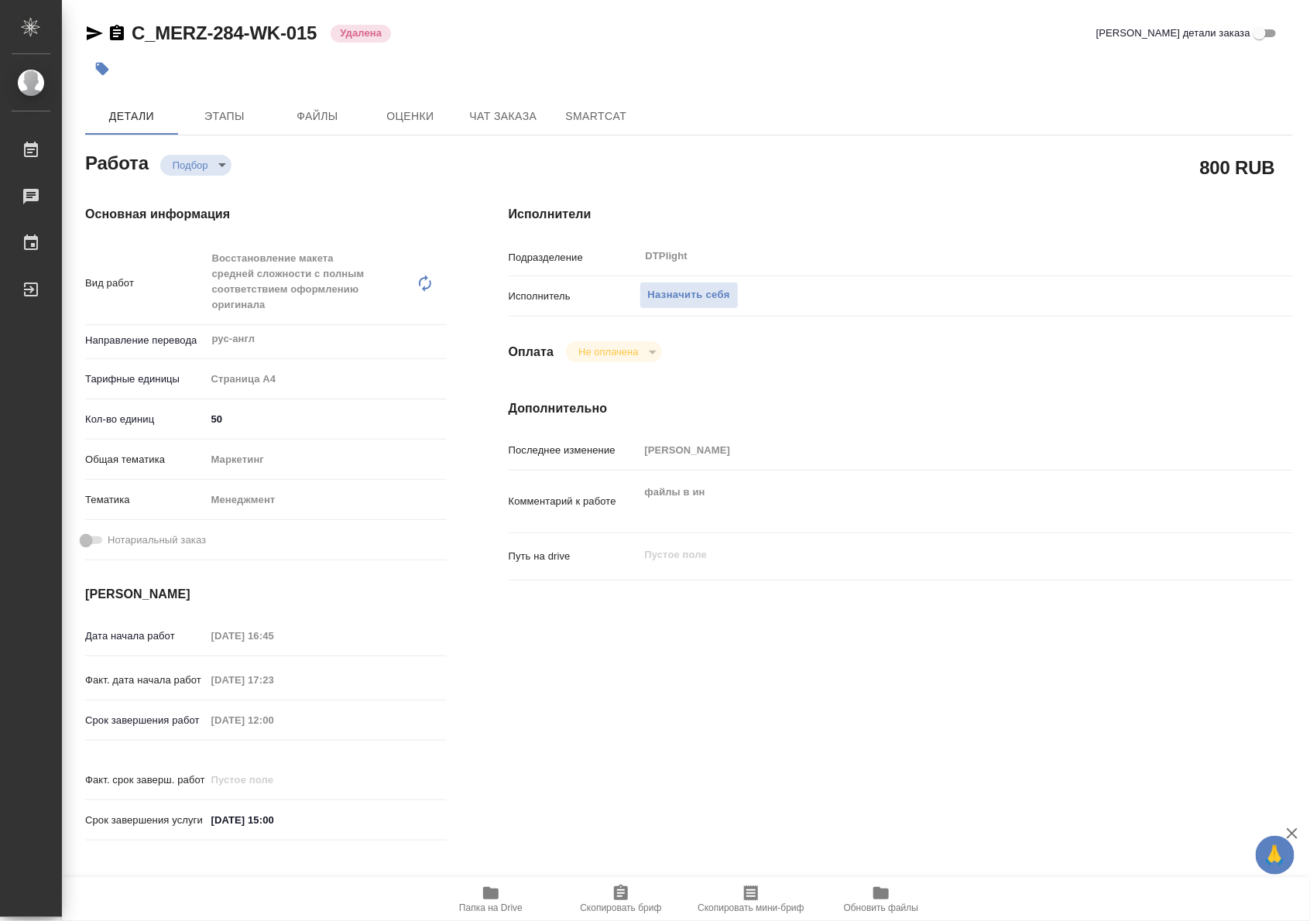
type textarea "x"
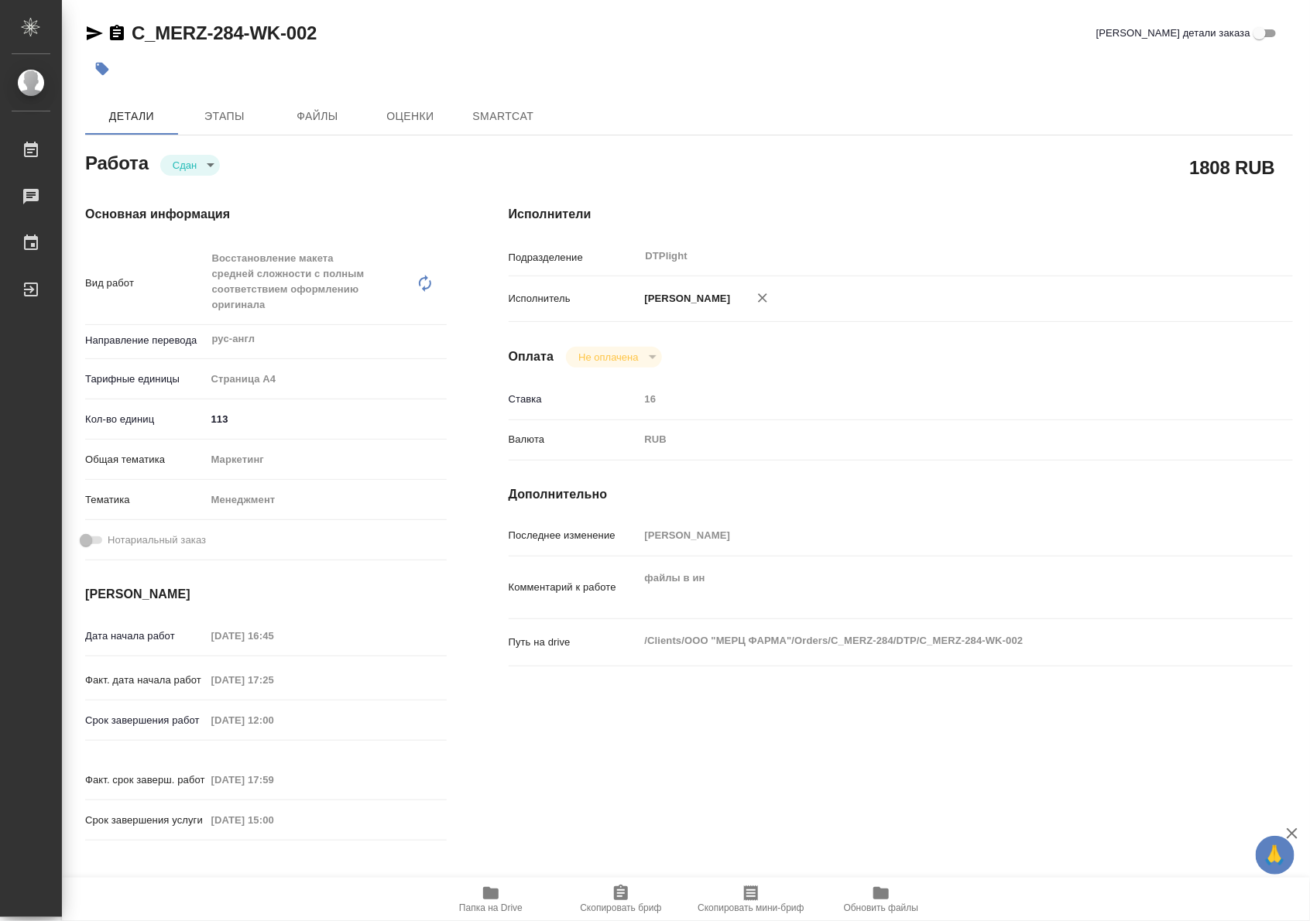
type textarea "x"
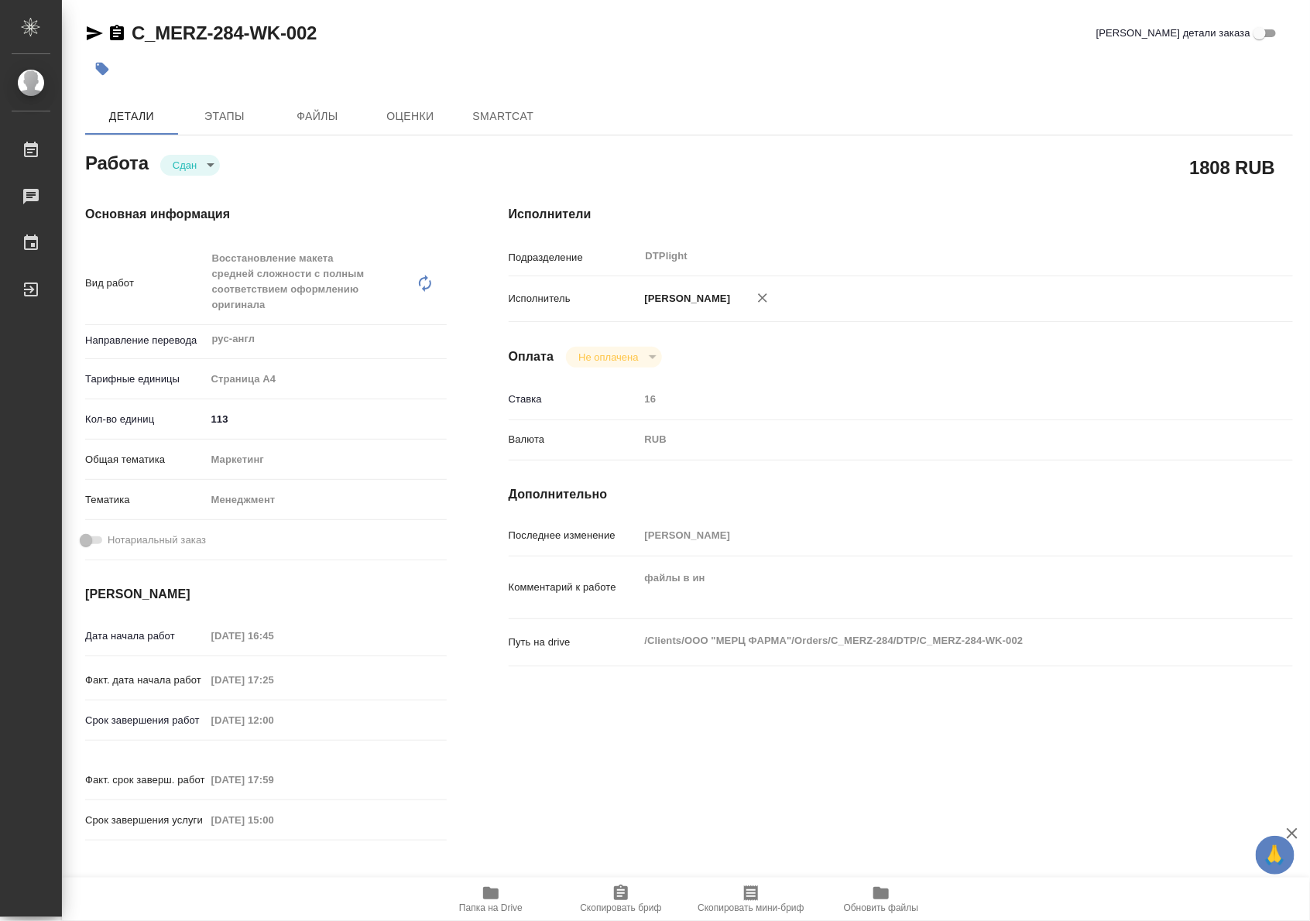
type textarea "x"
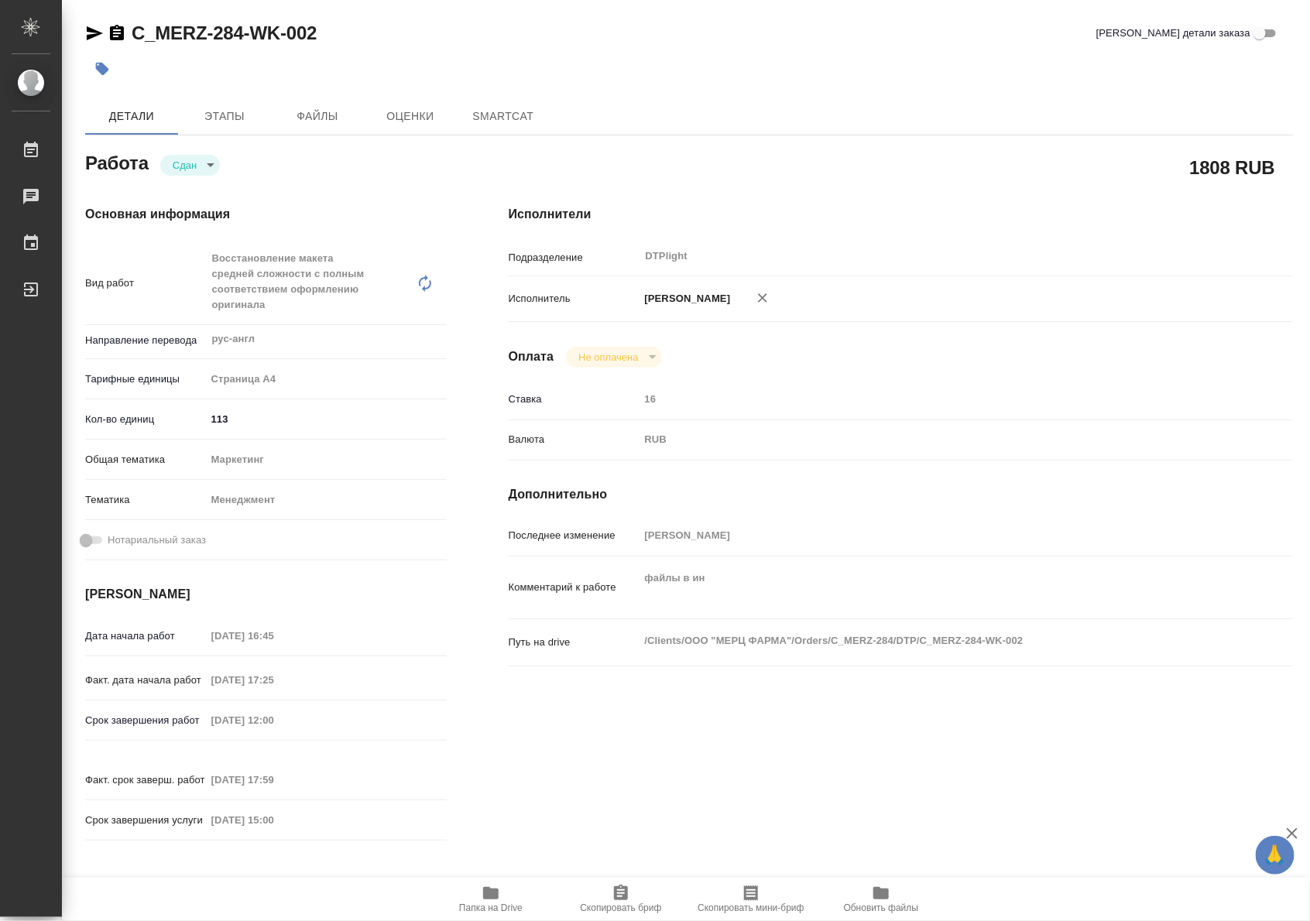
type textarea "x"
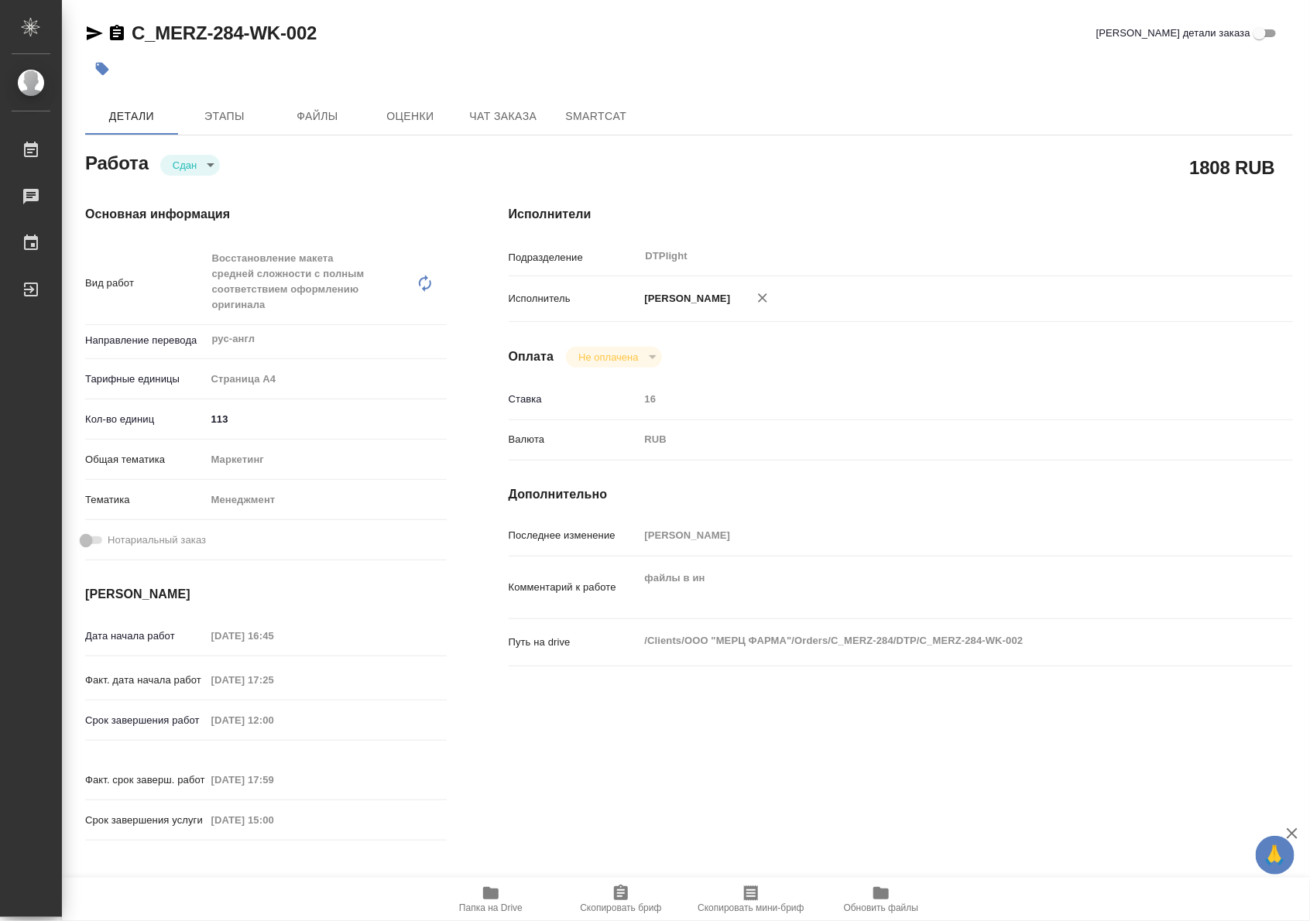
type textarea "x"
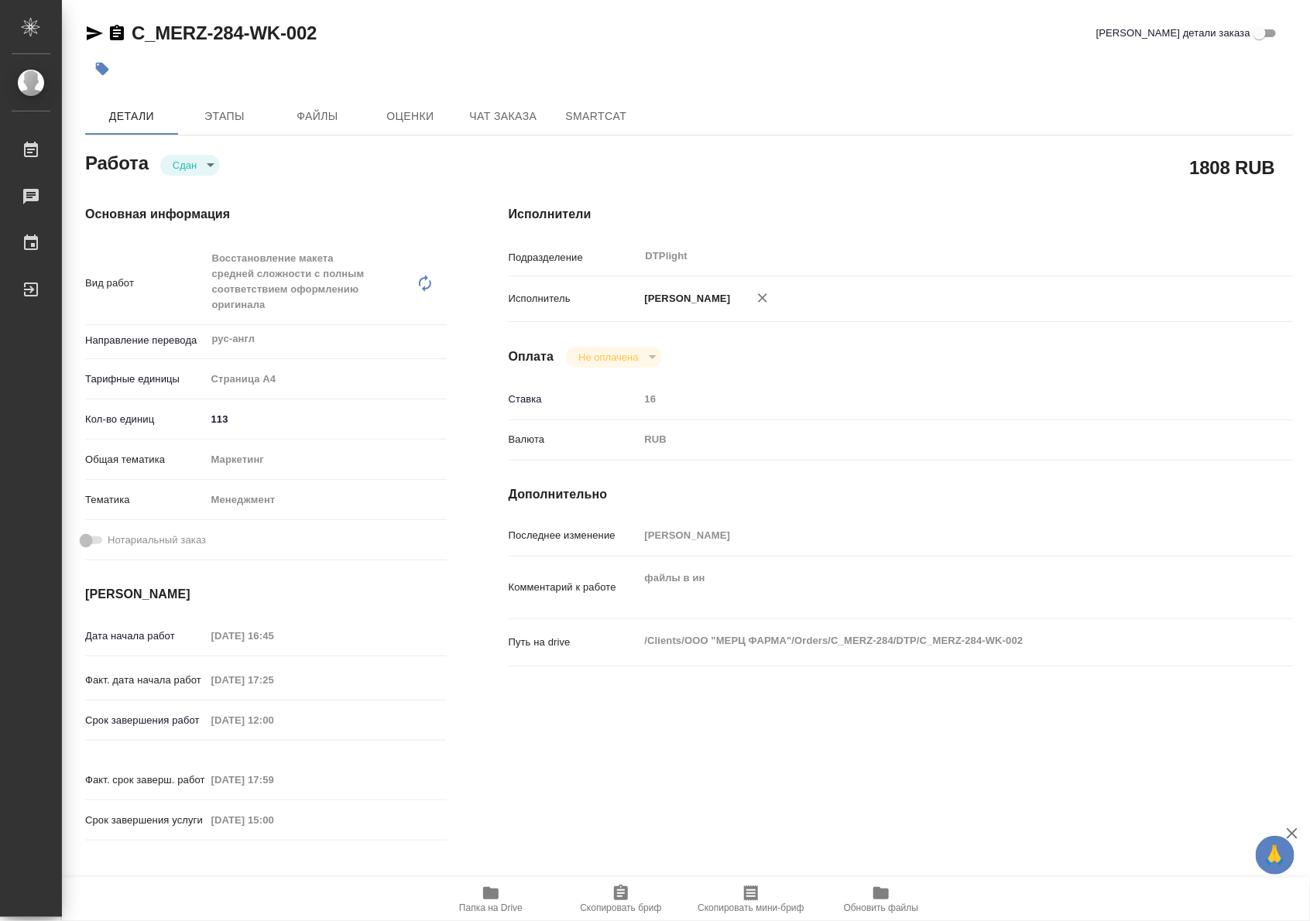
type textarea "x"
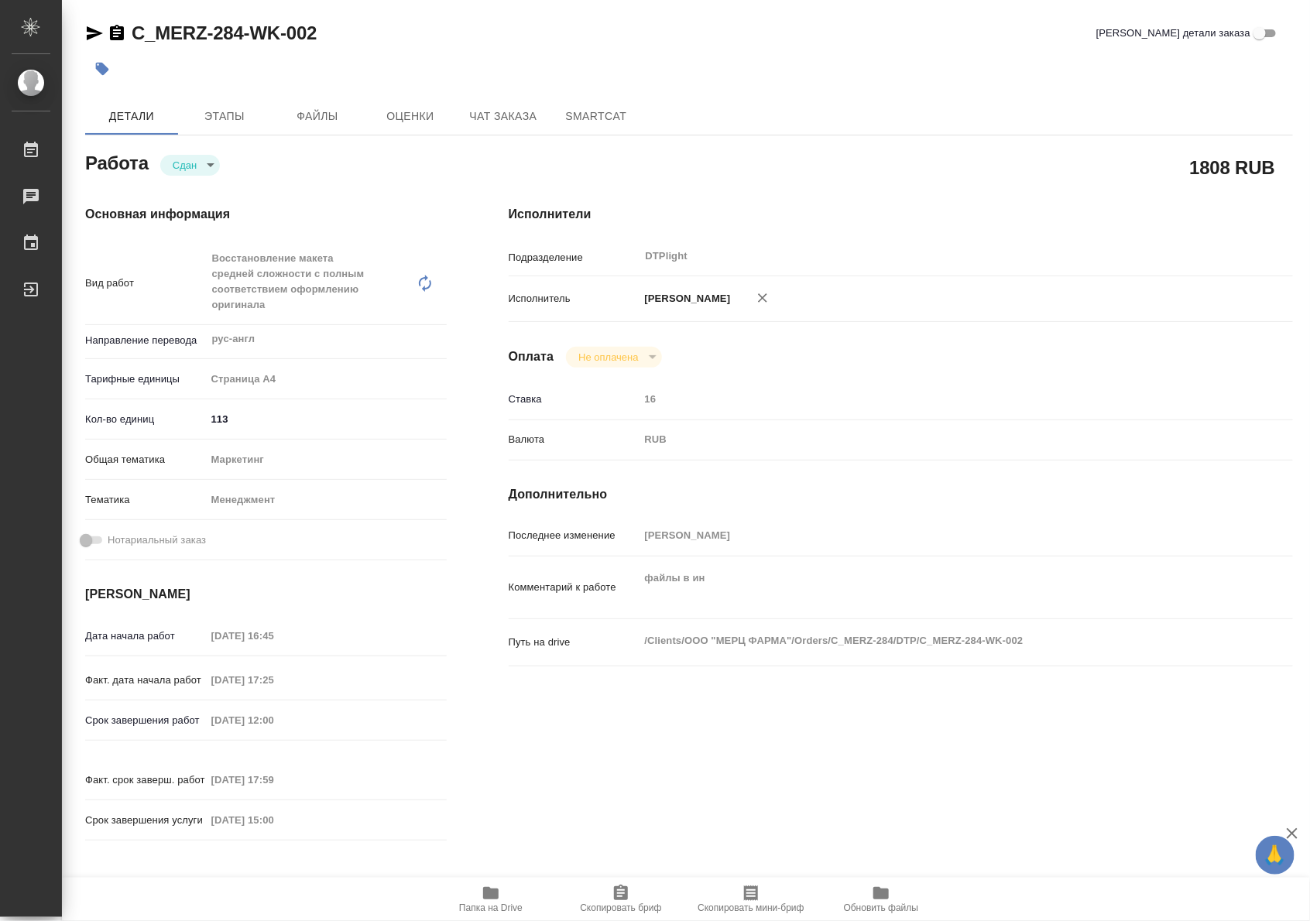
click at [489, 884] on icon "button" at bounding box center [491, 893] width 19 height 19
click at [476, 107] on span "Чат заказа" at bounding box center [503, 116] width 74 height 19
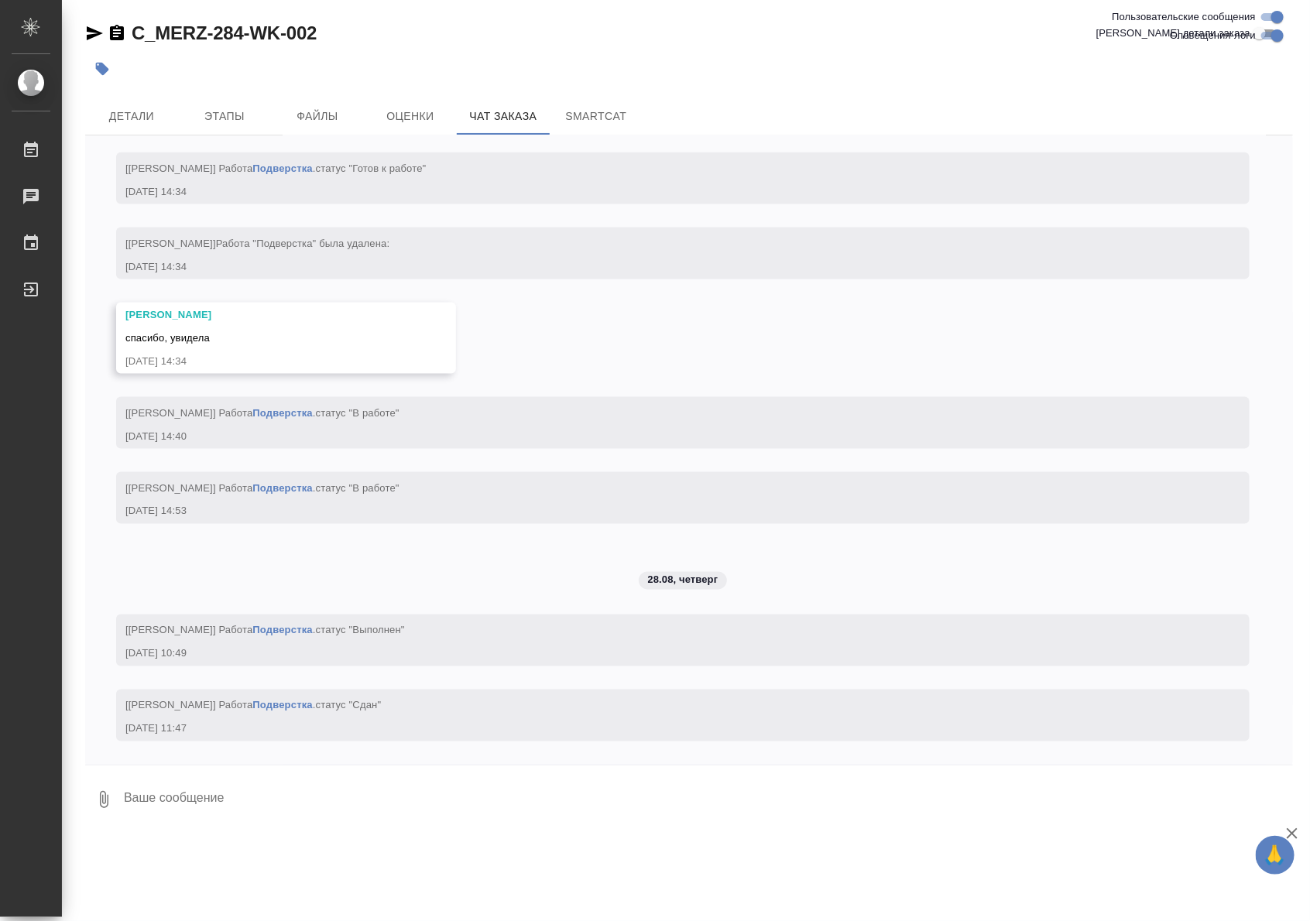
scroll to position [11925, 0]
